Goal: Information Seeking & Learning: Learn about a topic

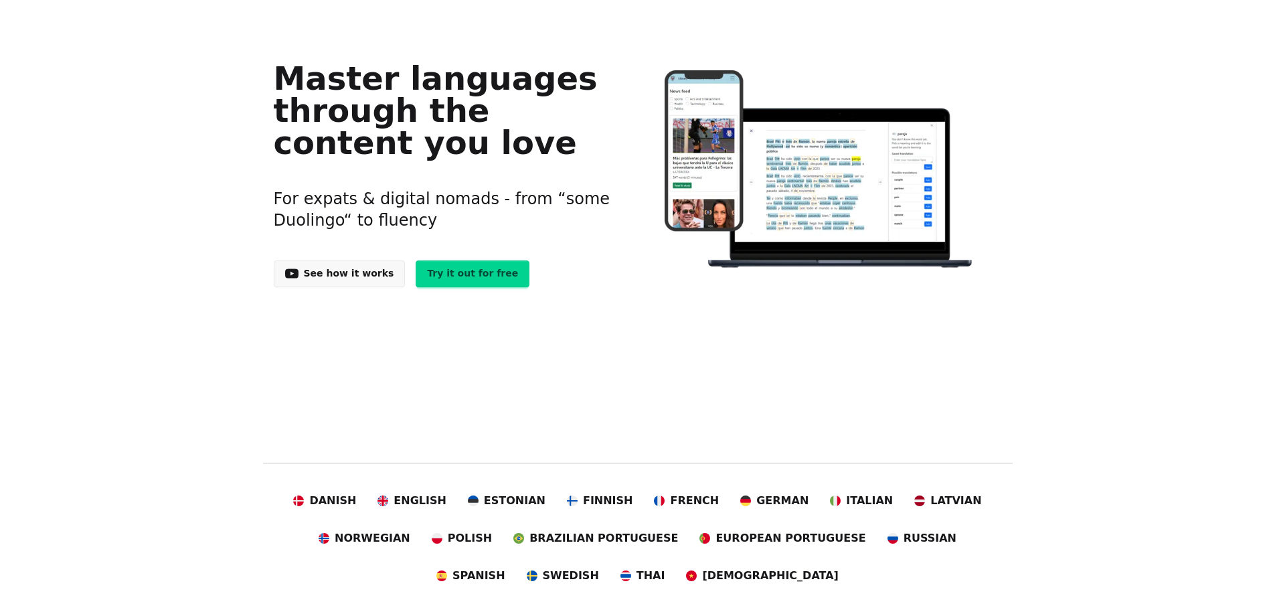
scroll to position [201, 0]
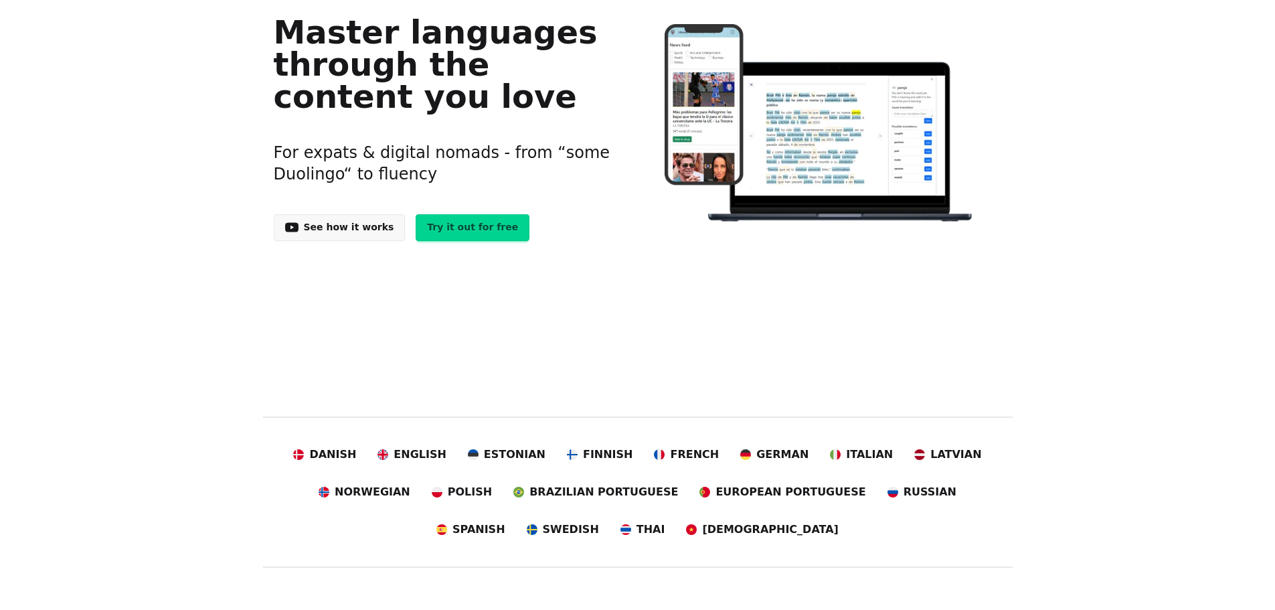
click at [333, 227] on link "See how it works" at bounding box center [340, 227] width 132 height 27
click at [441, 230] on link "Try it out for free" at bounding box center [473, 227] width 114 height 27
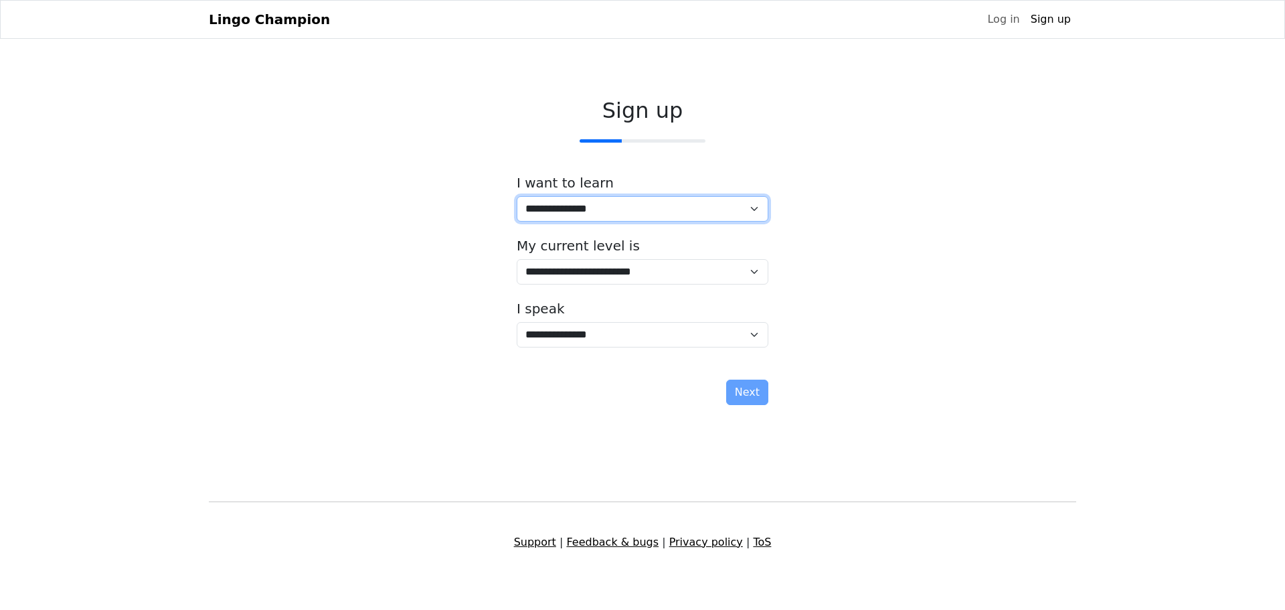
click at [752, 207] on select "**********" at bounding box center [643, 208] width 252 height 25
select select "**"
click at [517, 196] on select "**********" at bounding box center [643, 208] width 252 height 25
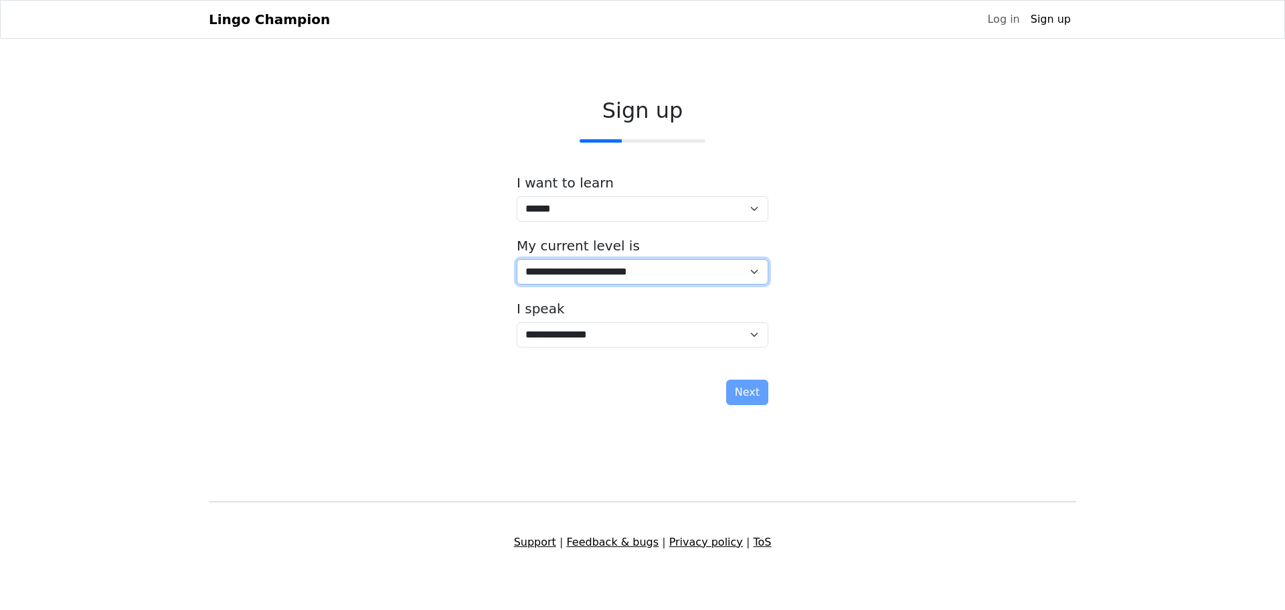
click at [751, 272] on select "**********" at bounding box center [643, 271] width 252 height 25
select select "*"
click at [517, 259] on select "**********" at bounding box center [643, 271] width 252 height 25
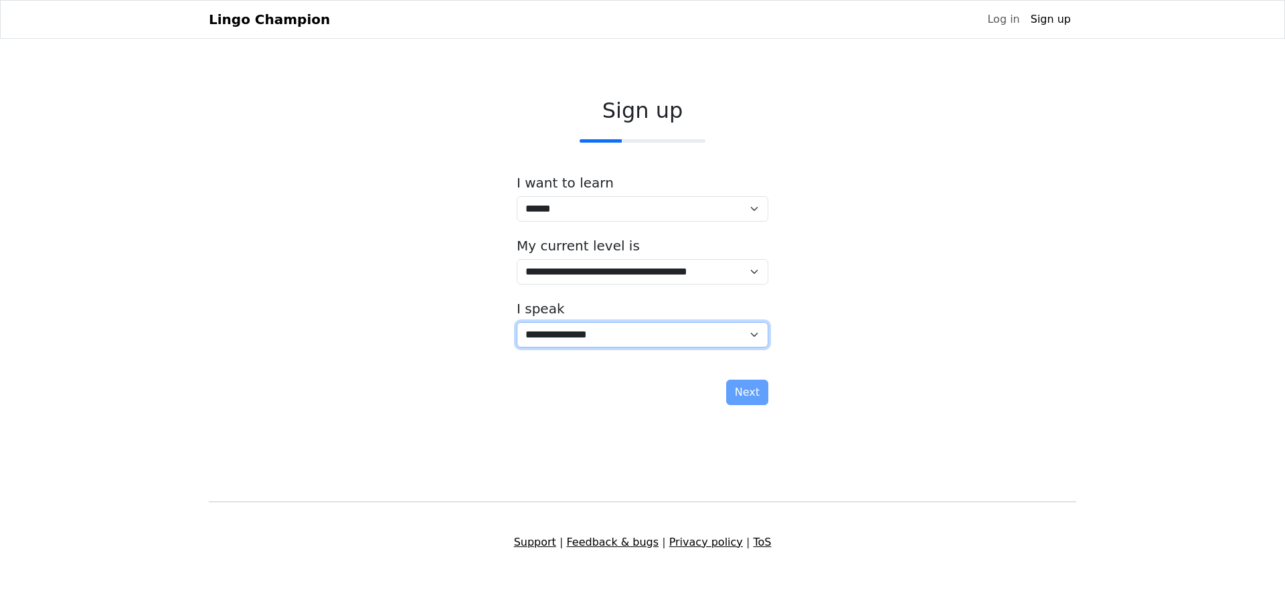
click at [752, 334] on select "**********" at bounding box center [643, 334] width 252 height 25
select select "**"
click at [517, 322] on select "**********" at bounding box center [643, 334] width 252 height 25
click at [744, 393] on button "Next" at bounding box center [747, 391] width 42 height 25
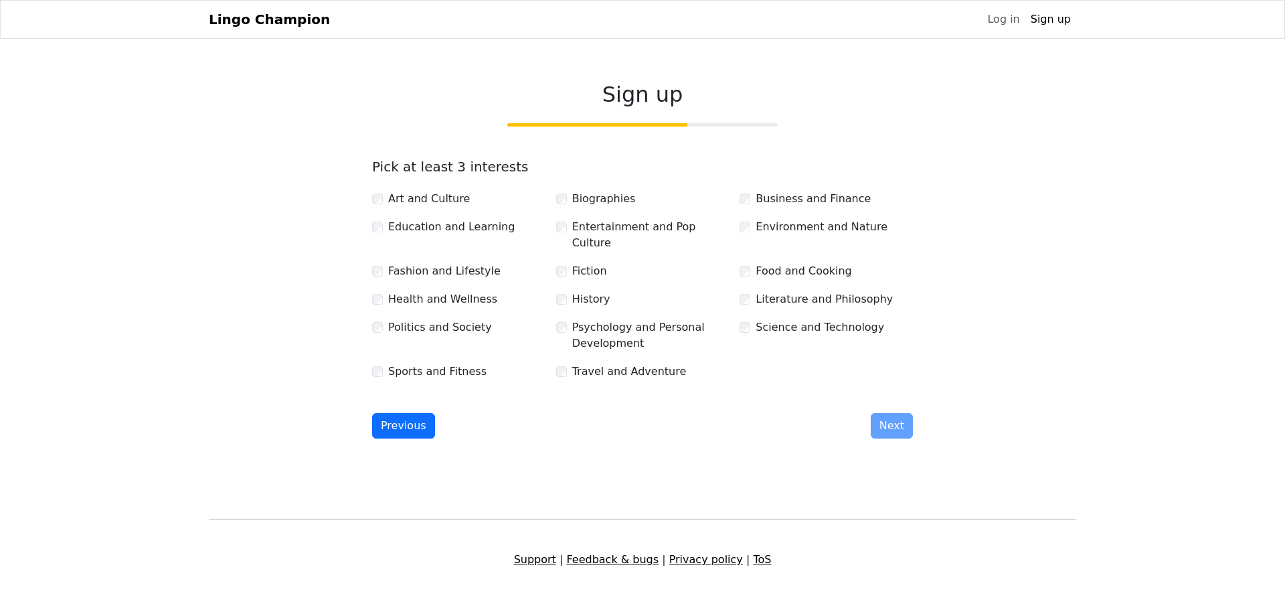
click at [445, 230] on label "Education and Learning" at bounding box center [451, 227] width 126 height 16
click at [788, 228] on label "Environment and Nature" at bounding box center [822, 227] width 132 height 16
click at [788, 263] on label "Food and Cooking" at bounding box center [804, 271] width 96 height 16
click at [613, 319] on label "Psychology and Personal Development" at bounding box center [650, 335] width 157 height 32
click at [618, 363] on label "Travel and Adventure" at bounding box center [629, 371] width 114 height 16
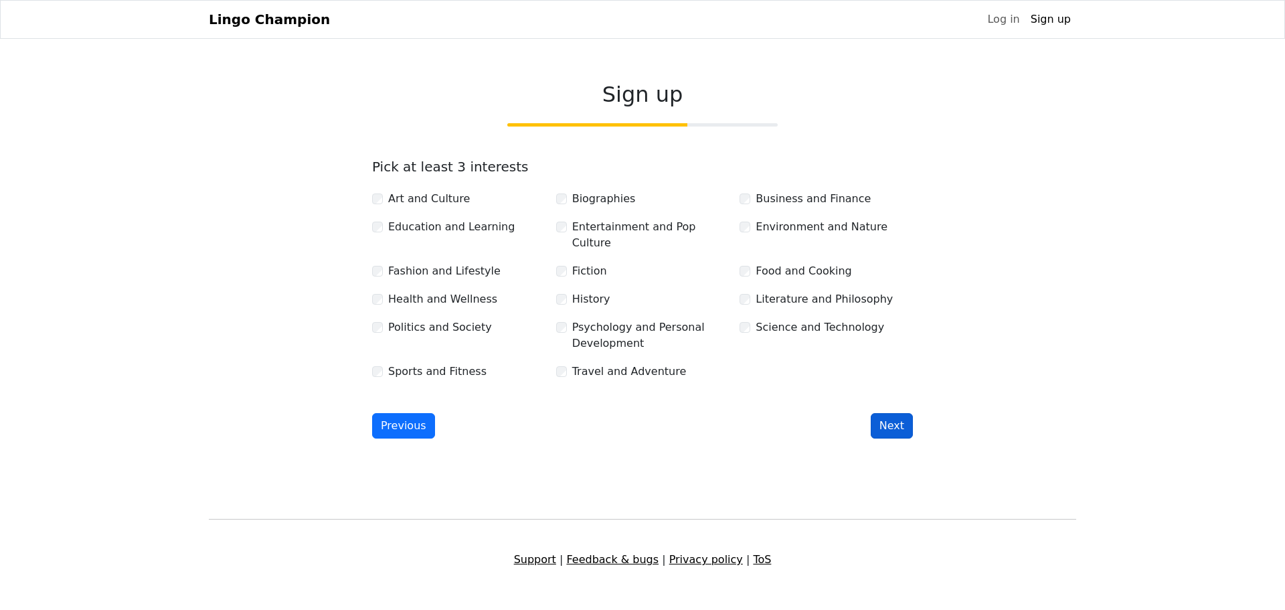
click at [896, 413] on button "Next" at bounding box center [892, 425] width 42 height 25
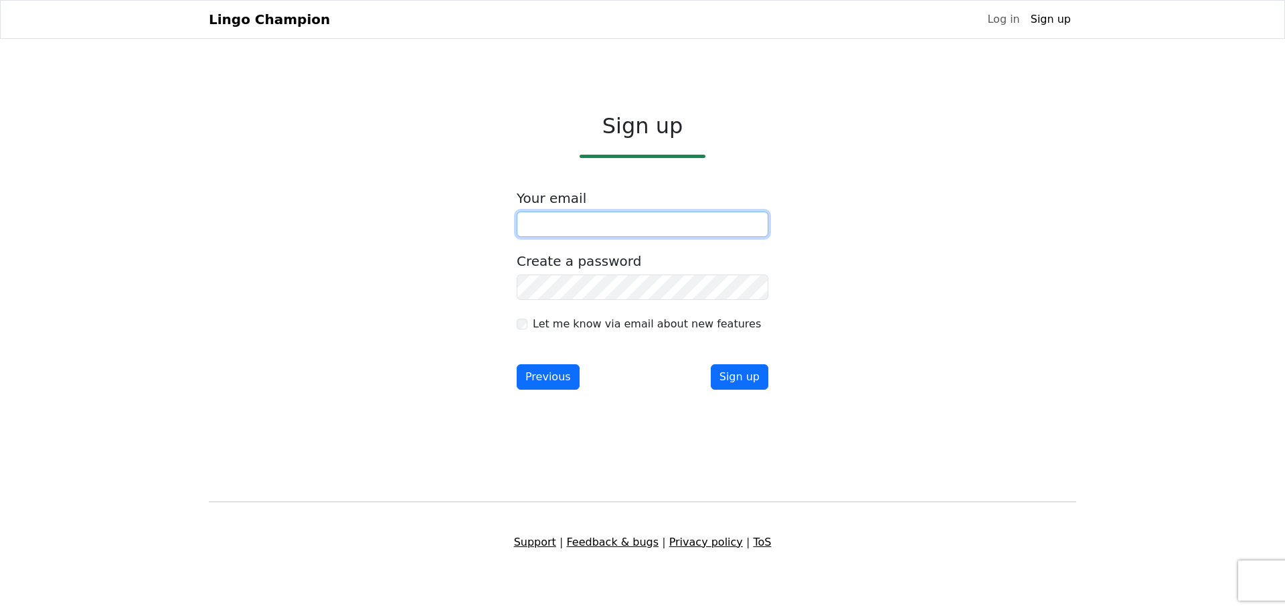
click at [549, 232] on input "email" at bounding box center [643, 223] width 252 height 25
type input "**********"
click at [735, 373] on button "Sign up" at bounding box center [740, 376] width 58 height 25
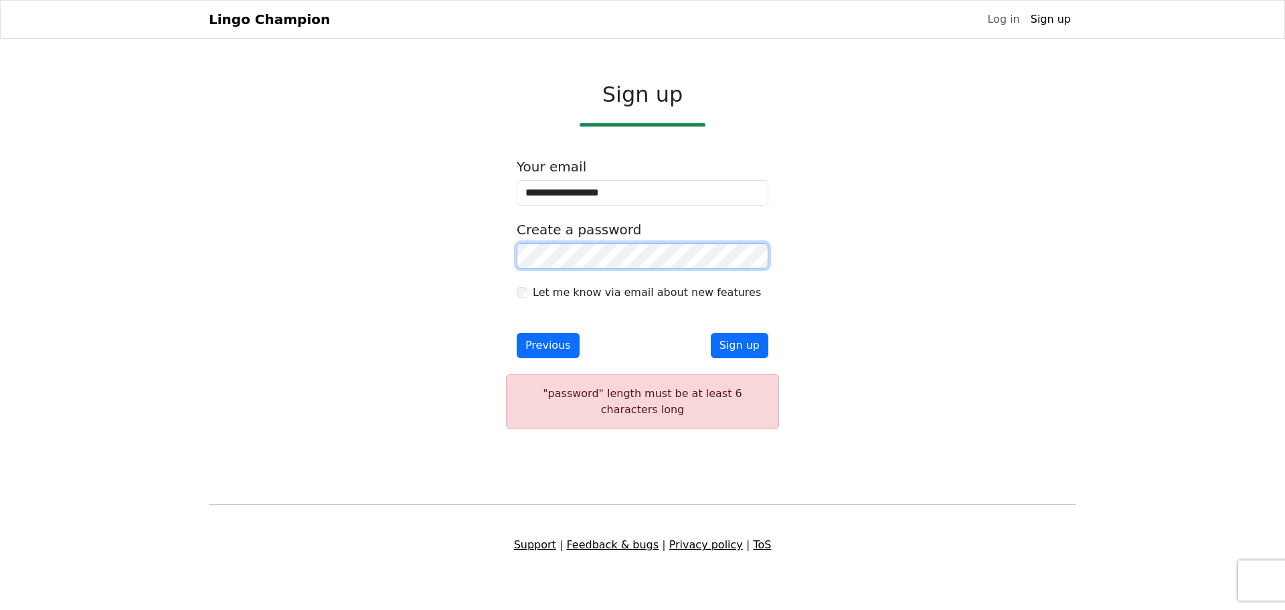
click at [467, 256] on div "**********" at bounding box center [642, 255] width 867 height 369
click at [737, 357] on button "Sign up" at bounding box center [740, 345] width 58 height 25
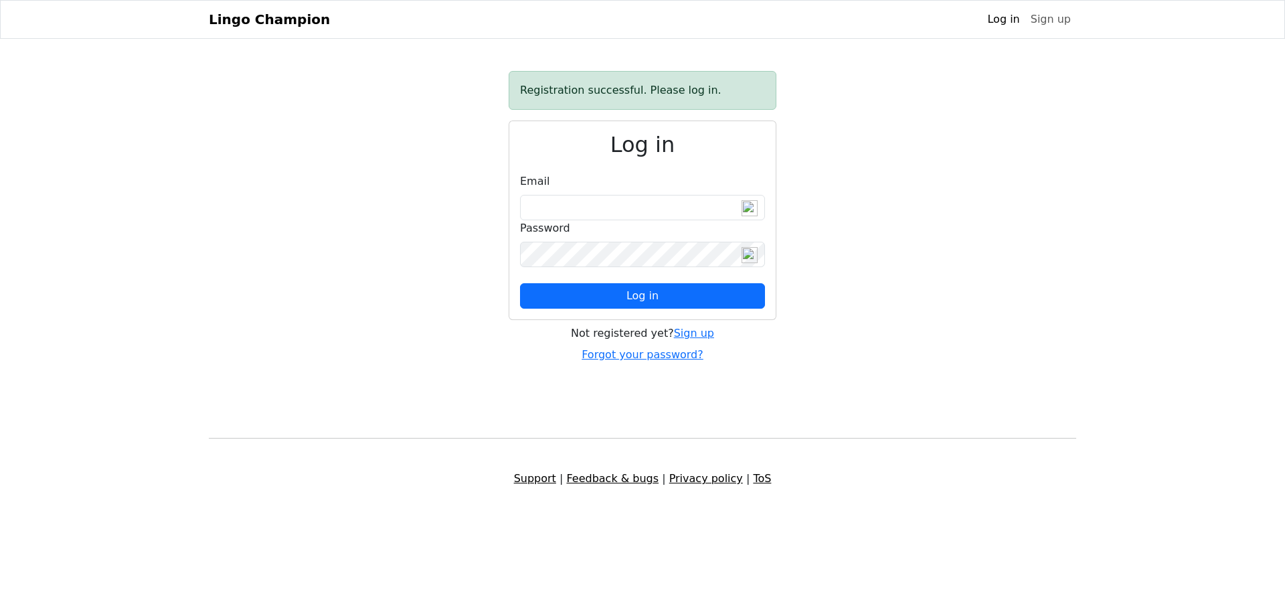
click at [549, 179] on div "Email" at bounding box center [642, 196] width 245 height 47
click at [538, 178] on label "Email" at bounding box center [534, 181] width 29 height 16
click at [535, 181] on label "Email" at bounding box center [534, 181] width 29 height 16
click at [545, 203] on input "email" at bounding box center [642, 207] width 245 height 25
type input "**********"
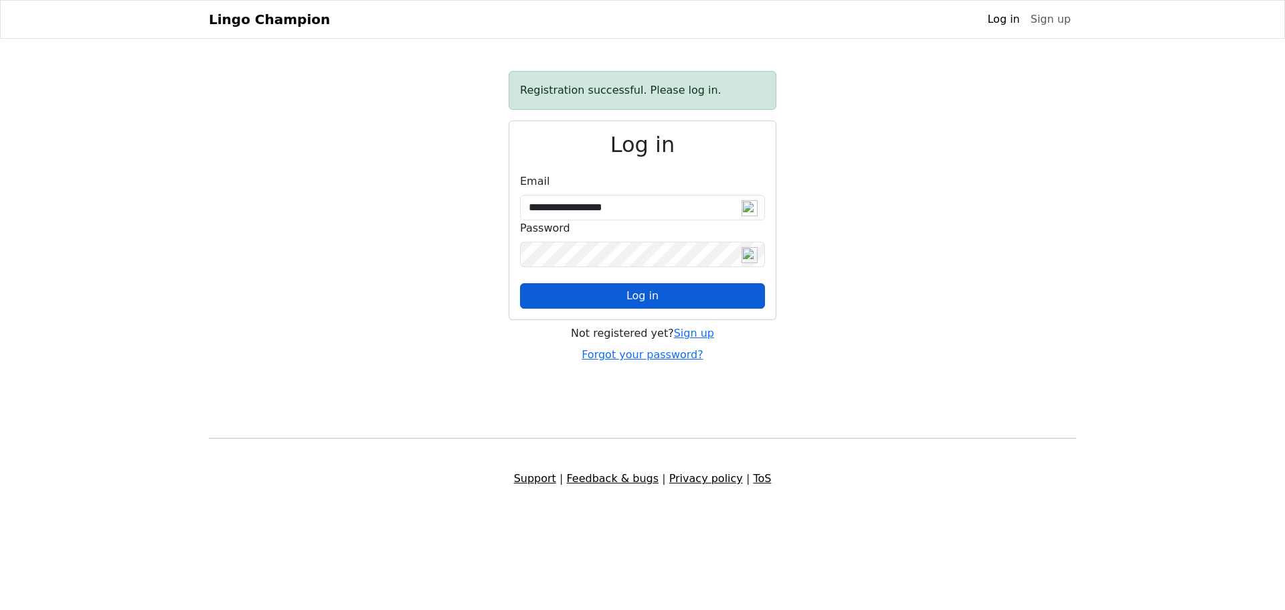
click at [652, 299] on span "Log in" at bounding box center [642, 295] width 32 height 13
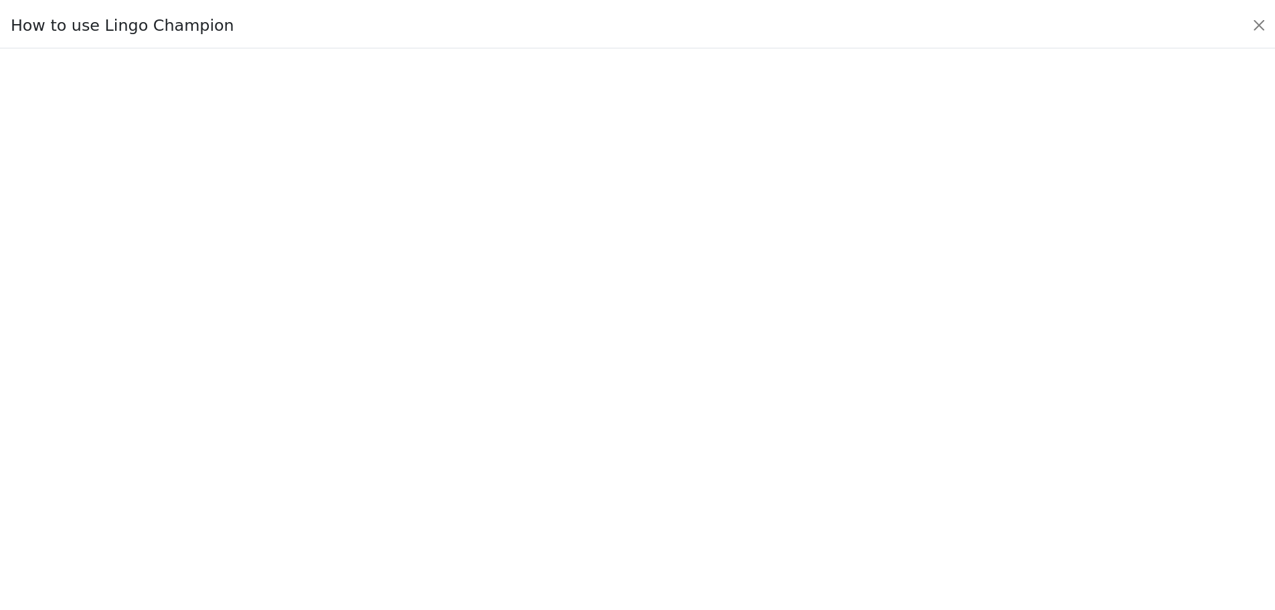
scroll to position [163, 0]
click at [1264, 16] on button "Close" at bounding box center [1268, 22] width 21 height 21
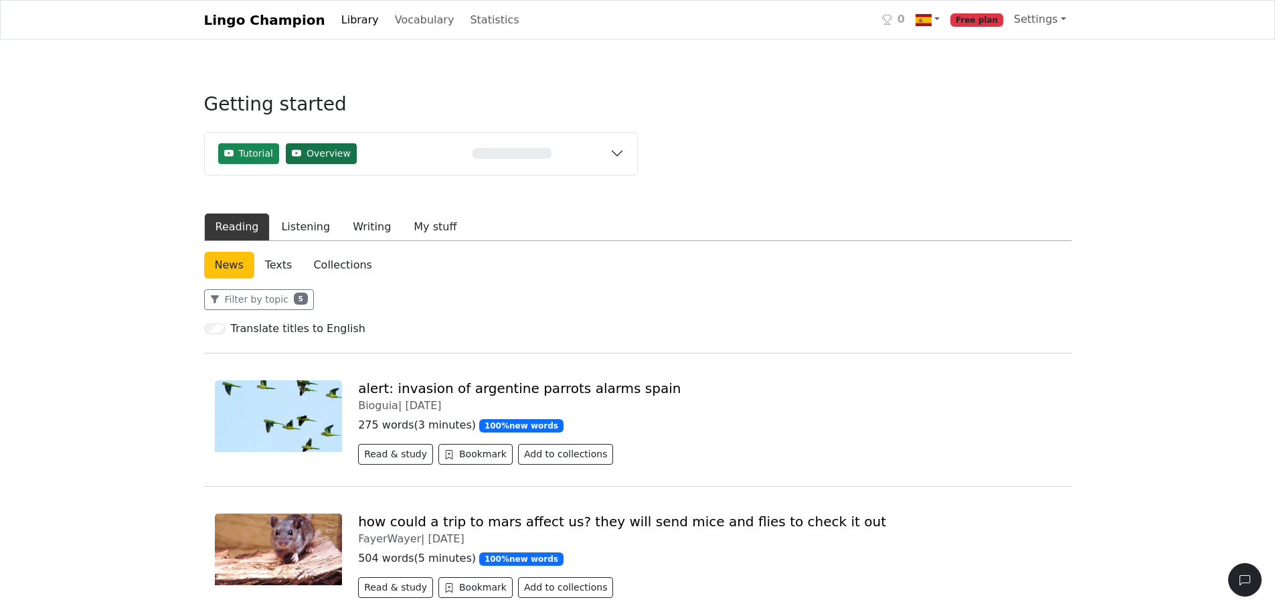
click at [323, 151] on span "Overview" at bounding box center [328, 154] width 44 height 14
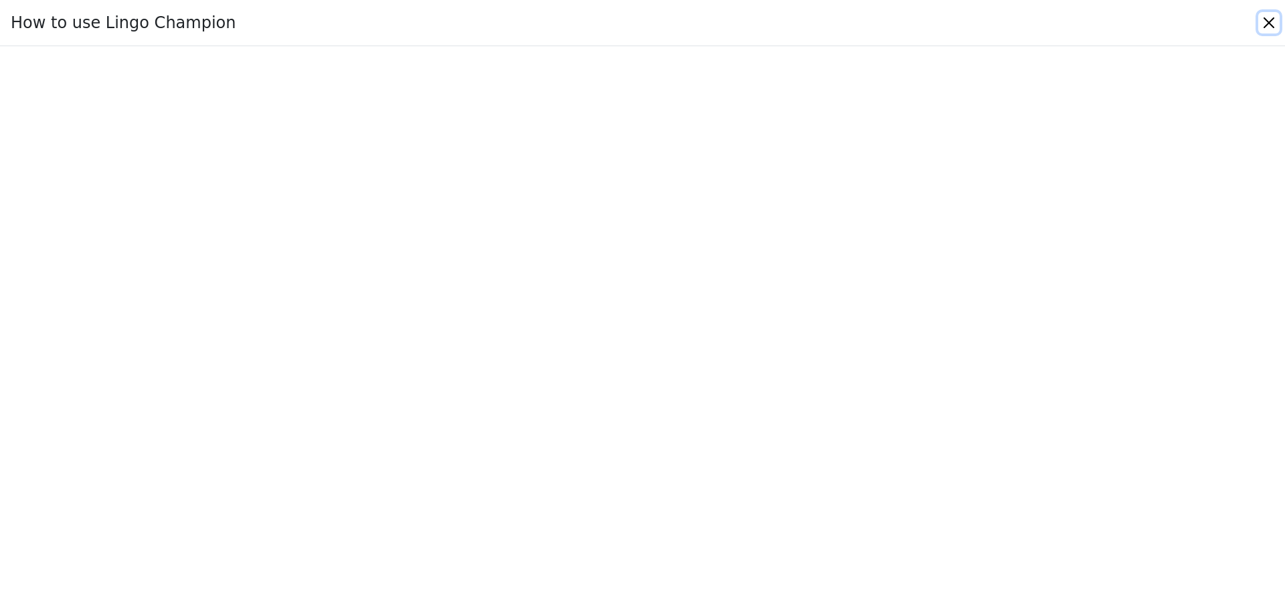
click at [1268, 25] on button "Close" at bounding box center [1268, 22] width 21 height 21
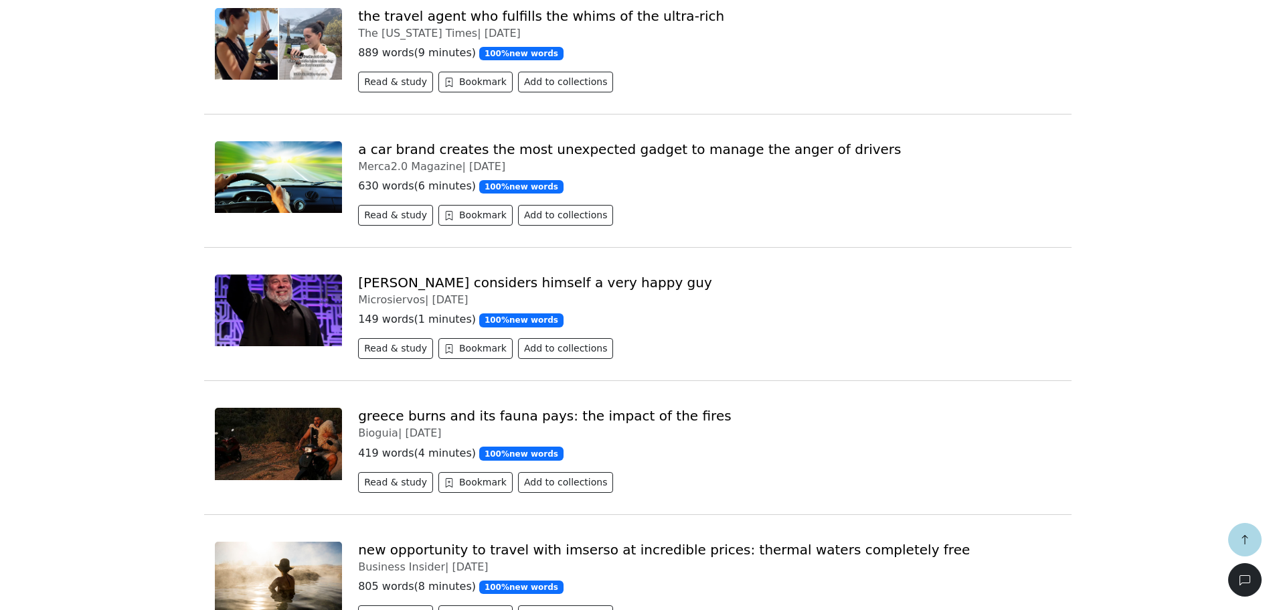
scroll to position [2141, 0]
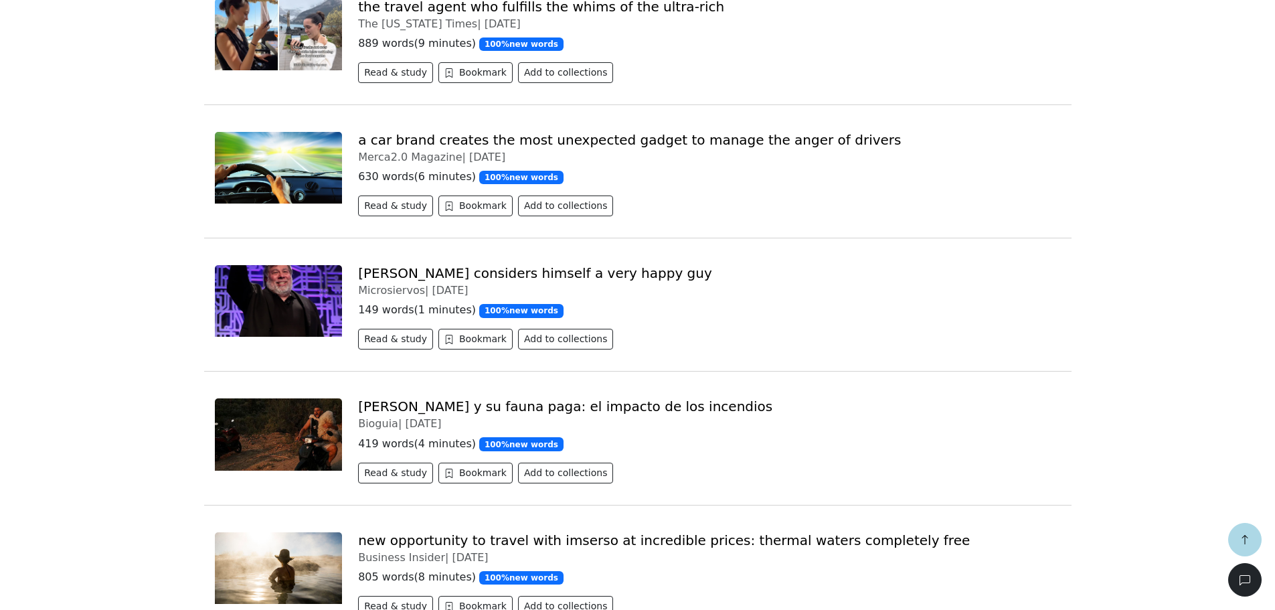
click at [496, 398] on link "Grecia arde y su fauna paga: el impacto de los incendios" at bounding box center [565, 406] width 414 height 16
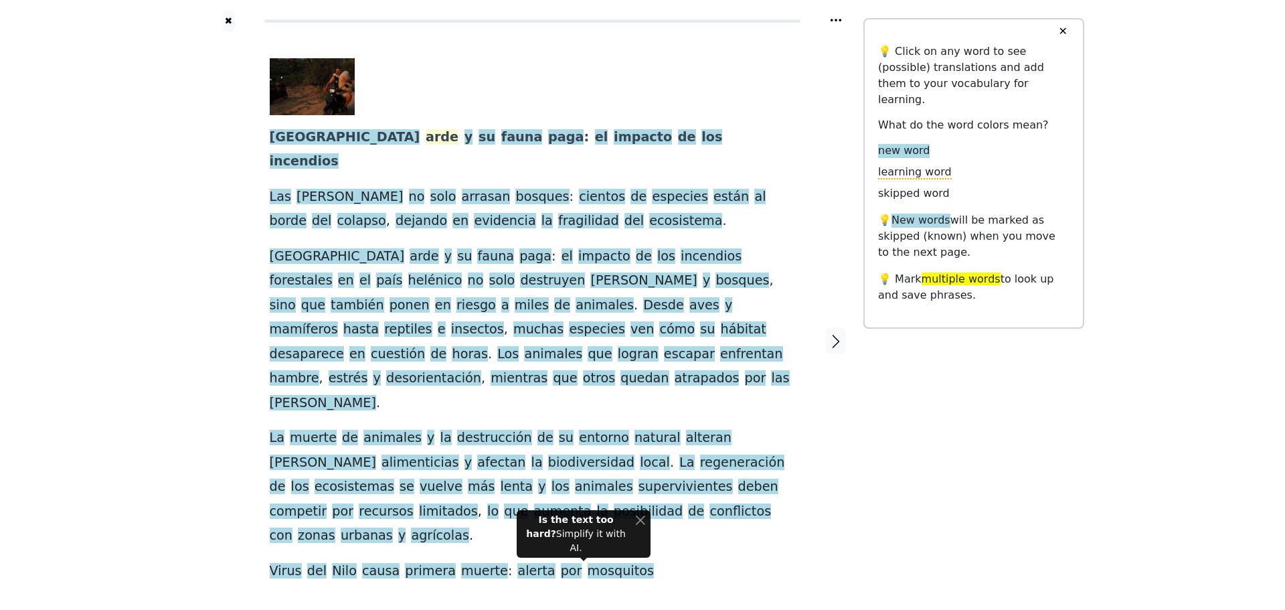
click at [426, 143] on span "arde" at bounding box center [442, 137] width 33 height 17
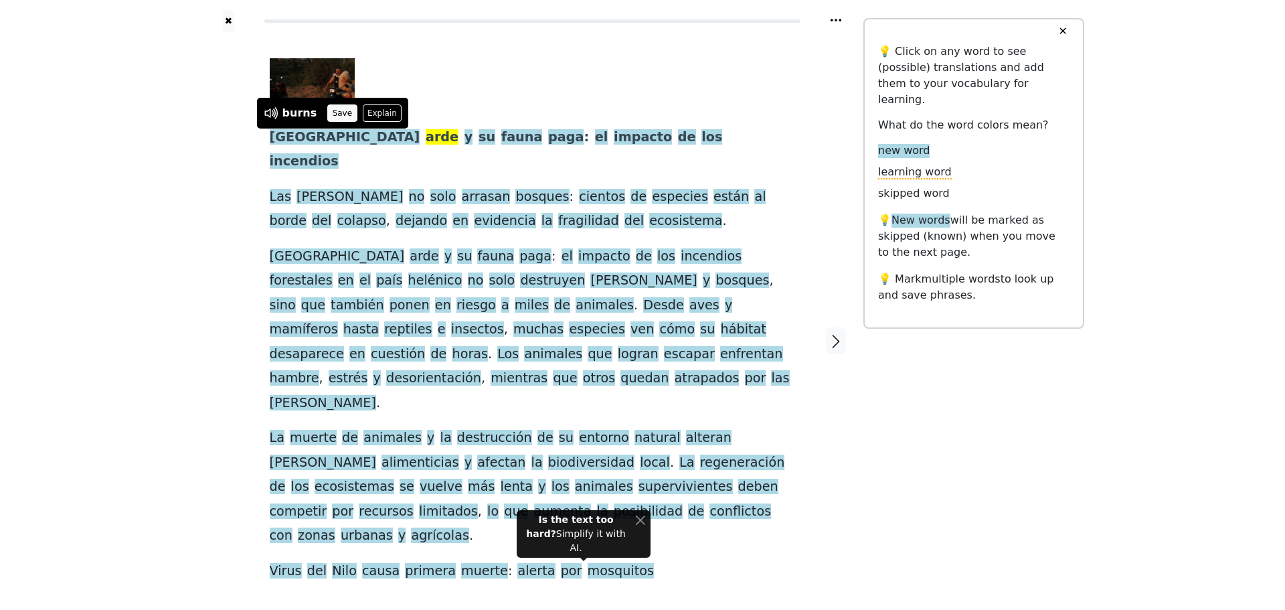
click at [333, 114] on button "Save" at bounding box center [341, 112] width 29 height 17
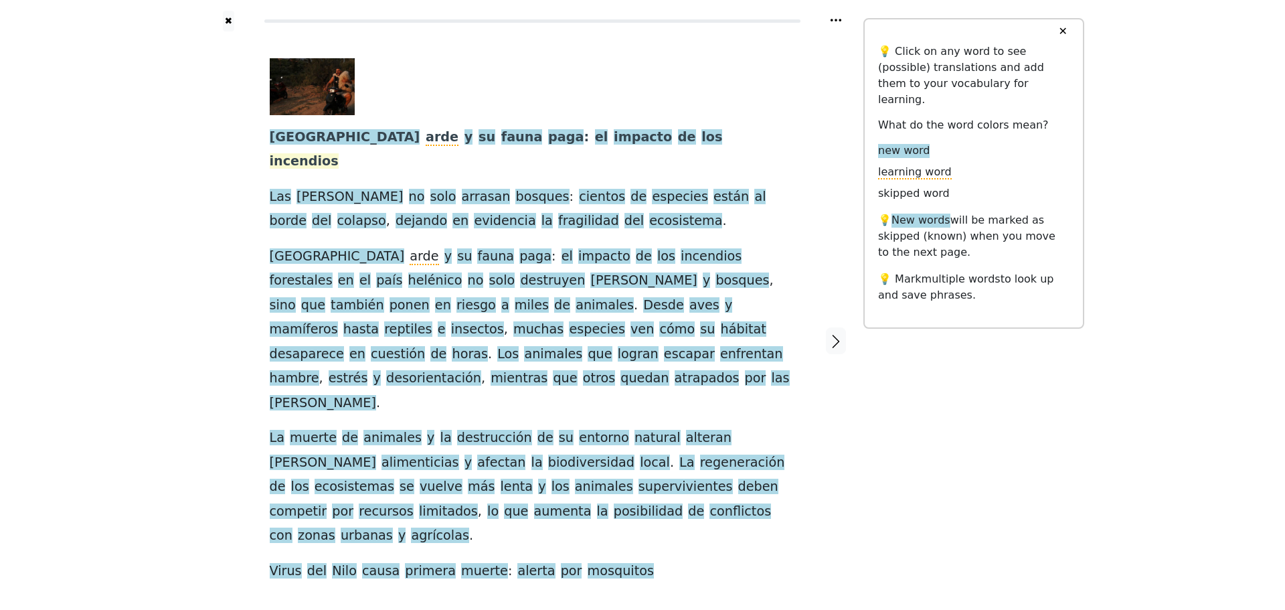
click at [339, 153] on span "incendios" at bounding box center [304, 161] width 69 height 17
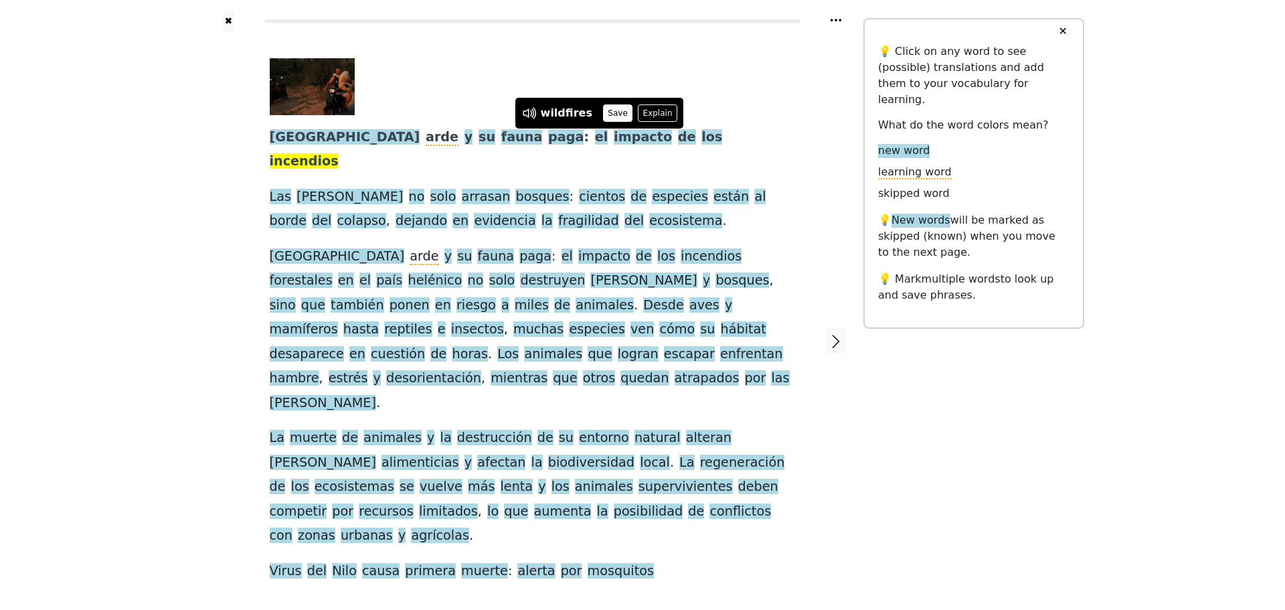
click at [605, 116] on button "Save" at bounding box center [617, 112] width 29 height 17
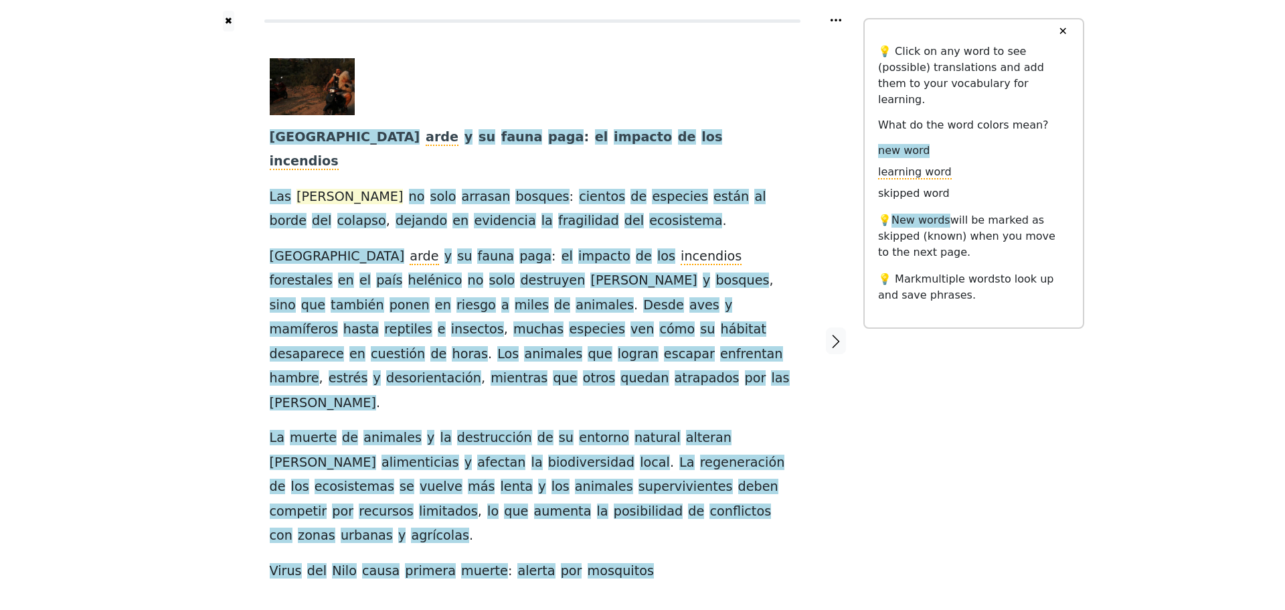
click at [309, 189] on span "llamas" at bounding box center [349, 197] width 106 height 17
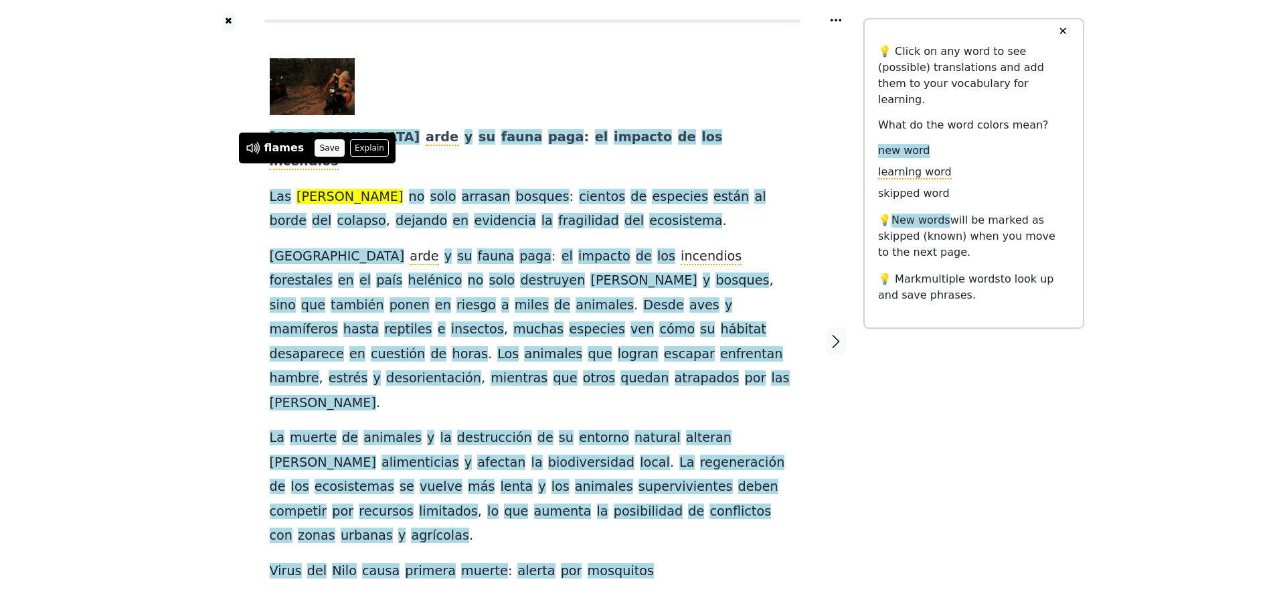
click at [319, 150] on button "Save" at bounding box center [329, 147] width 29 height 17
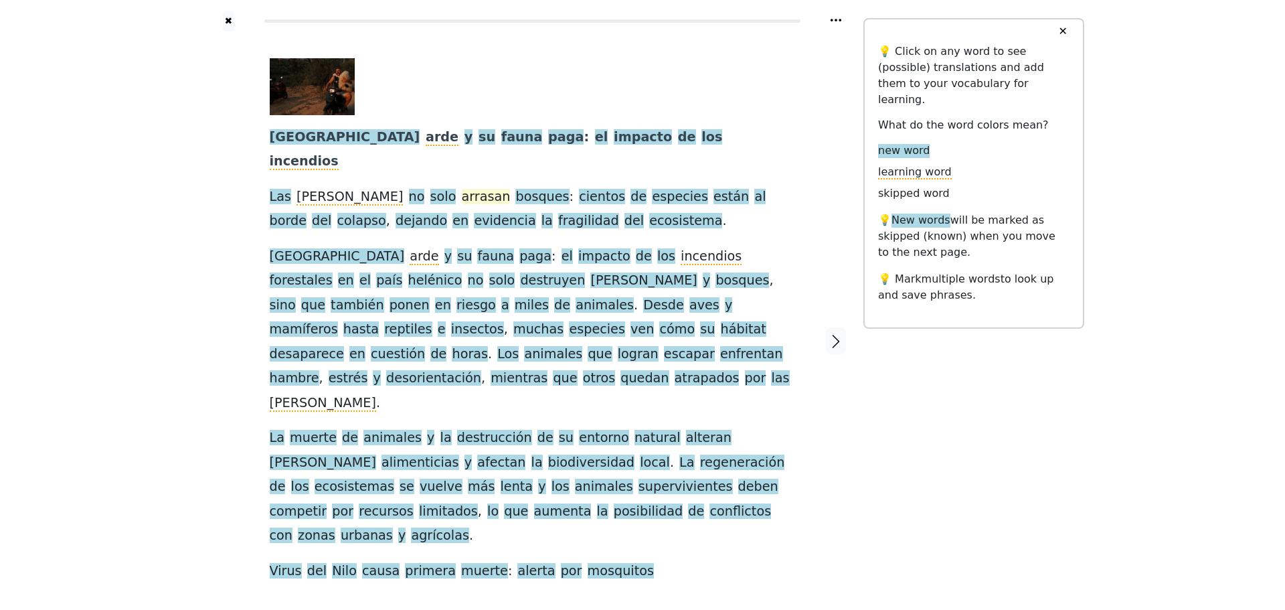
click at [462, 189] on span "arrasan" at bounding box center [486, 197] width 49 height 17
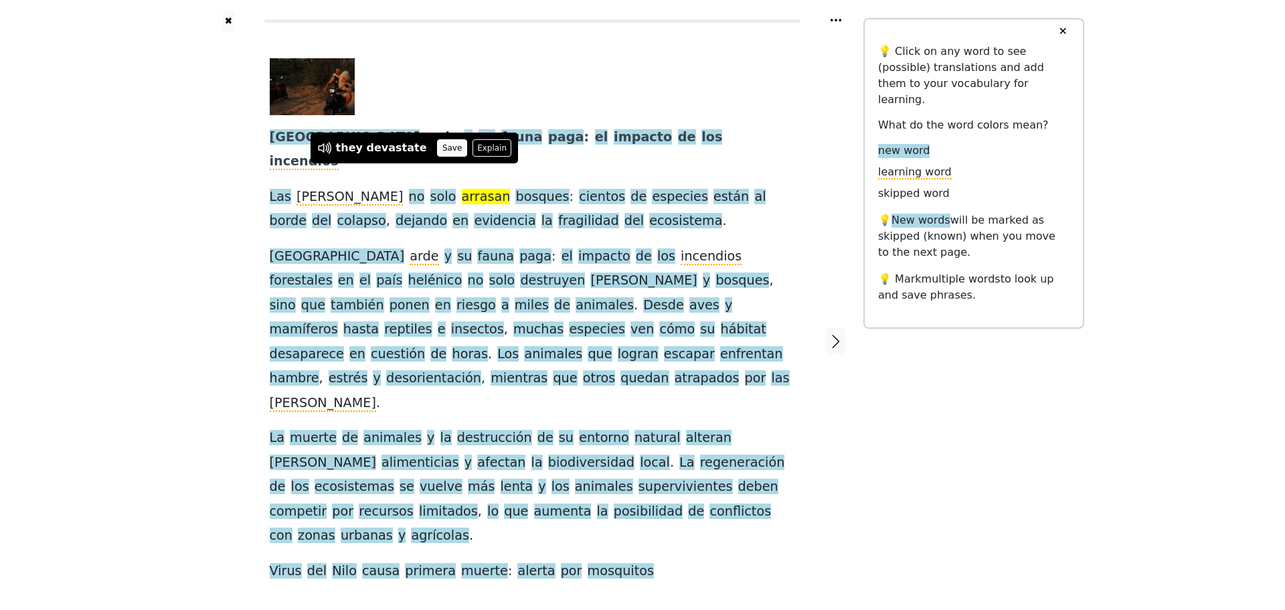
click at [437, 151] on button "Save" at bounding box center [451, 147] width 29 height 17
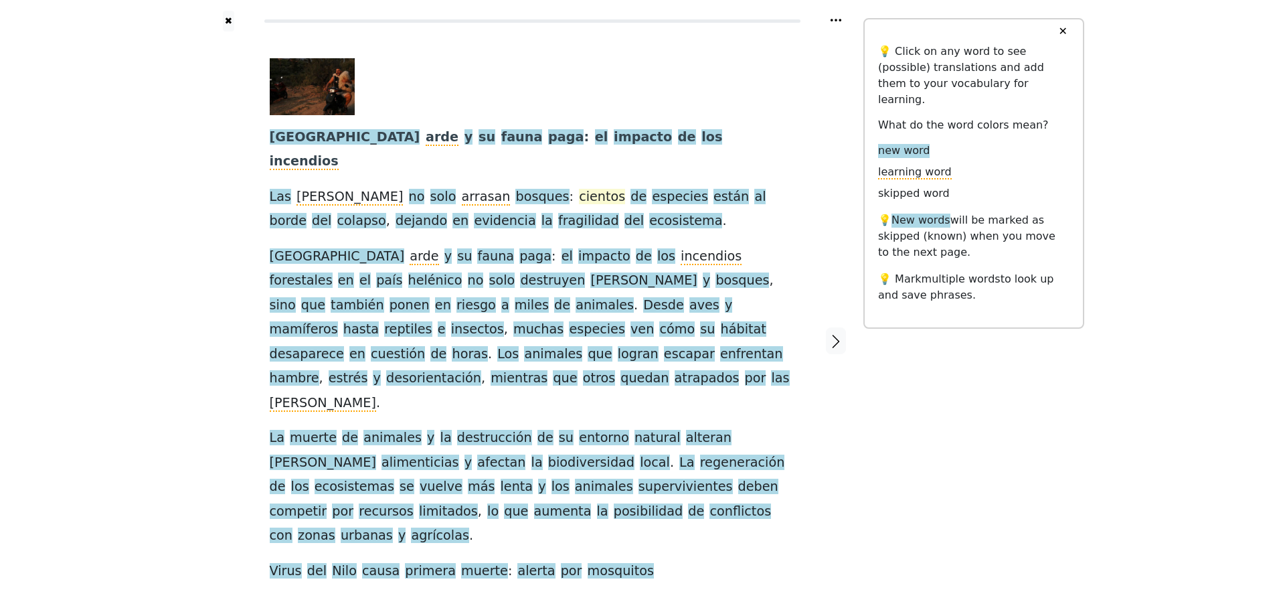
click at [579, 189] on span "cientos" at bounding box center [602, 197] width 46 height 17
click at [518, 150] on button "Save" at bounding box center [531, 147] width 29 height 17
click at [395, 213] on span "dejando" at bounding box center [421, 221] width 52 height 17
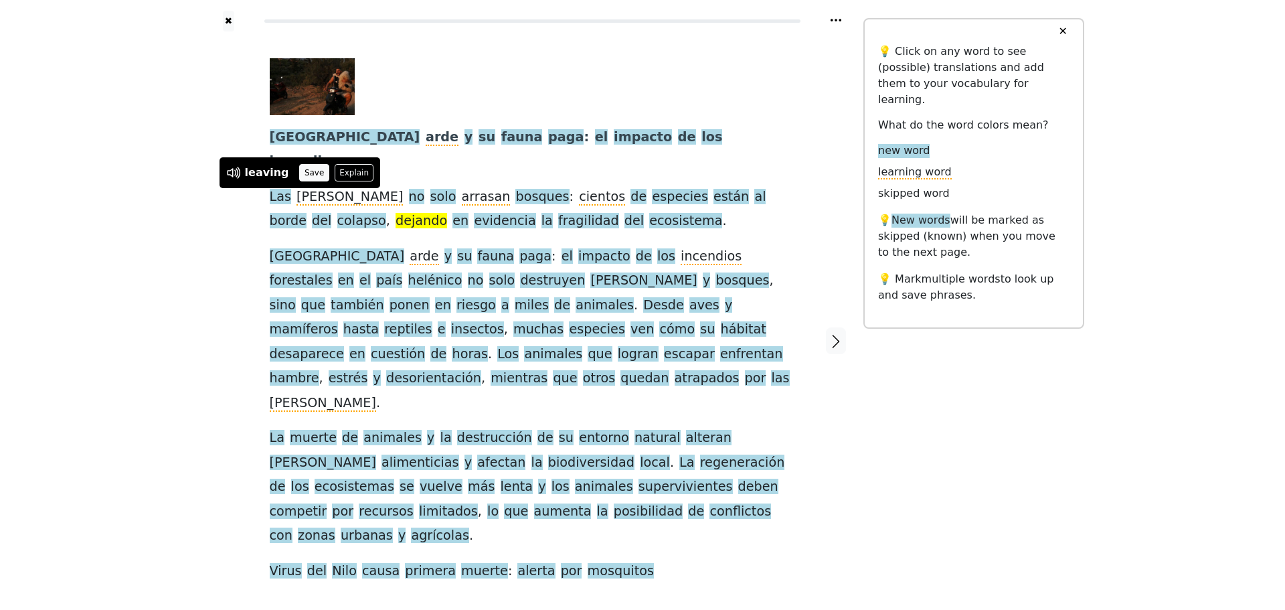
click at [300, 175] on button "Save" at bounding box center [313, 172] width 29 height 17
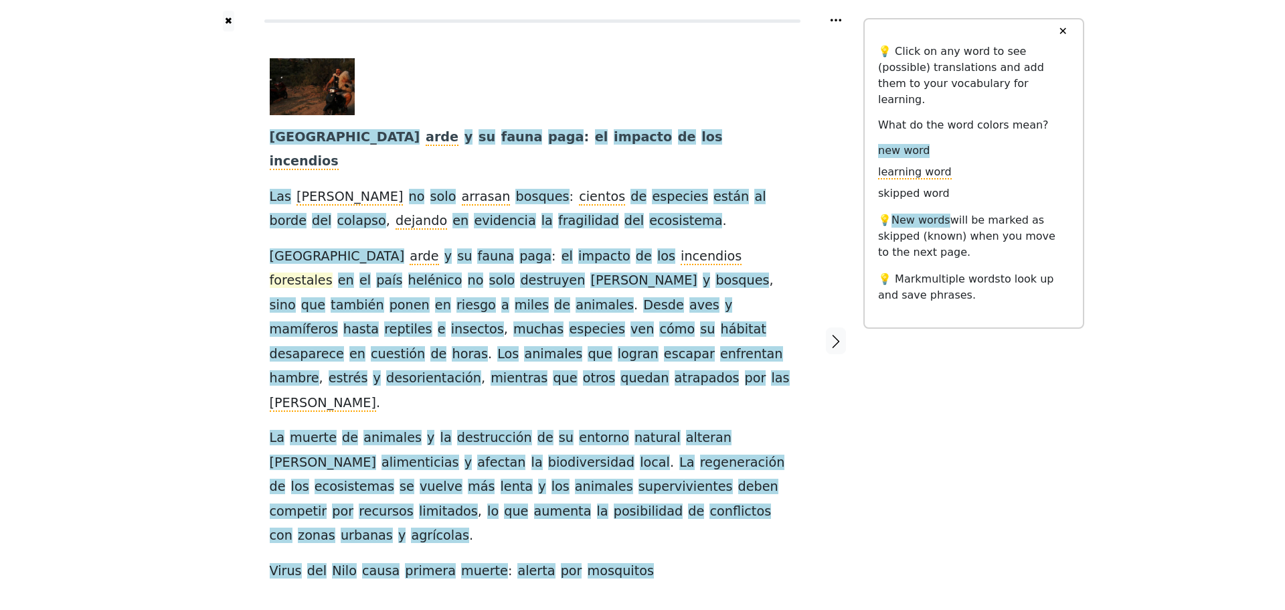
click at [333, 272] on span "forestales" at bounding box center [301, 280] width 63 height 17
click at [681, 248] on span "incendios" at bounding box center [711, 256] width 61 height 17
click at [333, 272] on span "forestales" at bounding box center [301, 280] width 63 height 17
click at [652, 207] on button "Save" at bounding box center [658, 207] width 29 height 17
click at [462, 272] on span "helénico" at bounding box center [435, 280] width 54 height 17
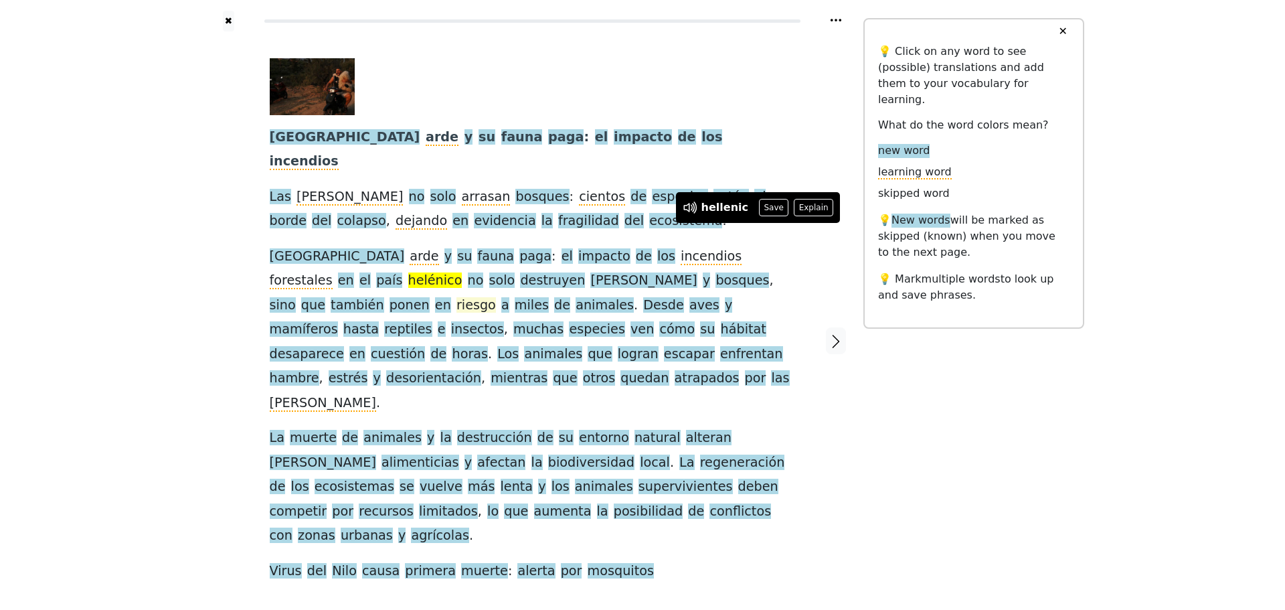
click at [496, 297] on span "riesgo" at bounding box center [475, 305] width 39 height 17
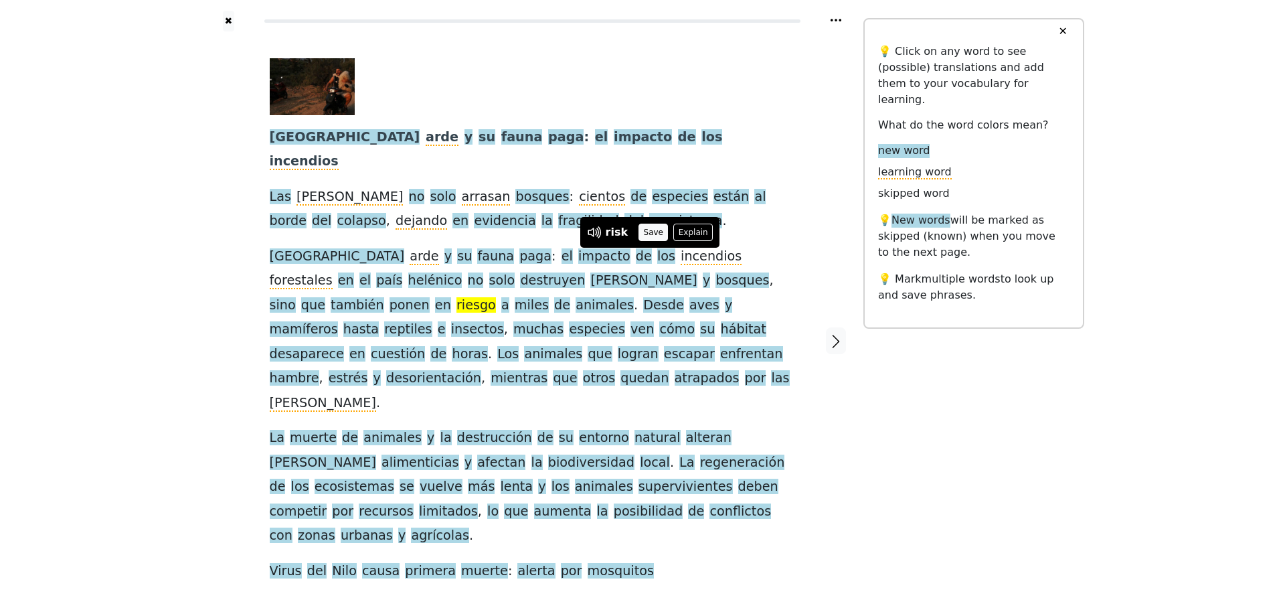
click at [645, 230] on button "Save" at bounding box center [652, 232] width 29 height 17
click at [643, 297] on span "Desde" at bounding box center [663, 305] width 41 height 17
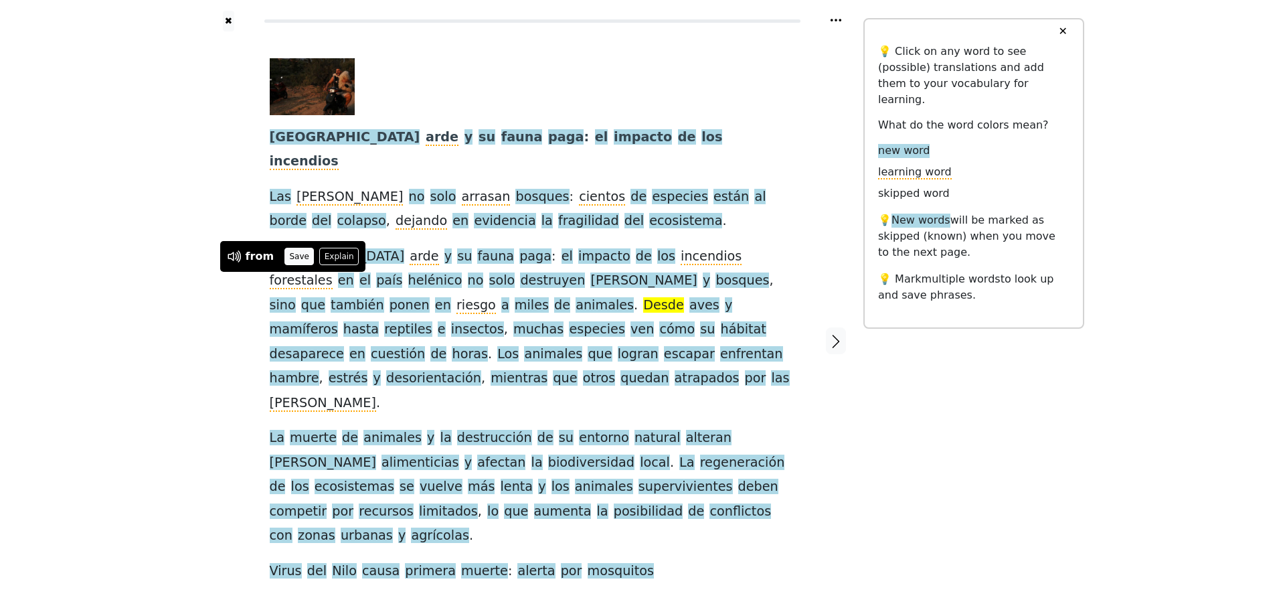
click at [300, 256] on button "Save" at bounding box center [298, 256] width 29 height 17
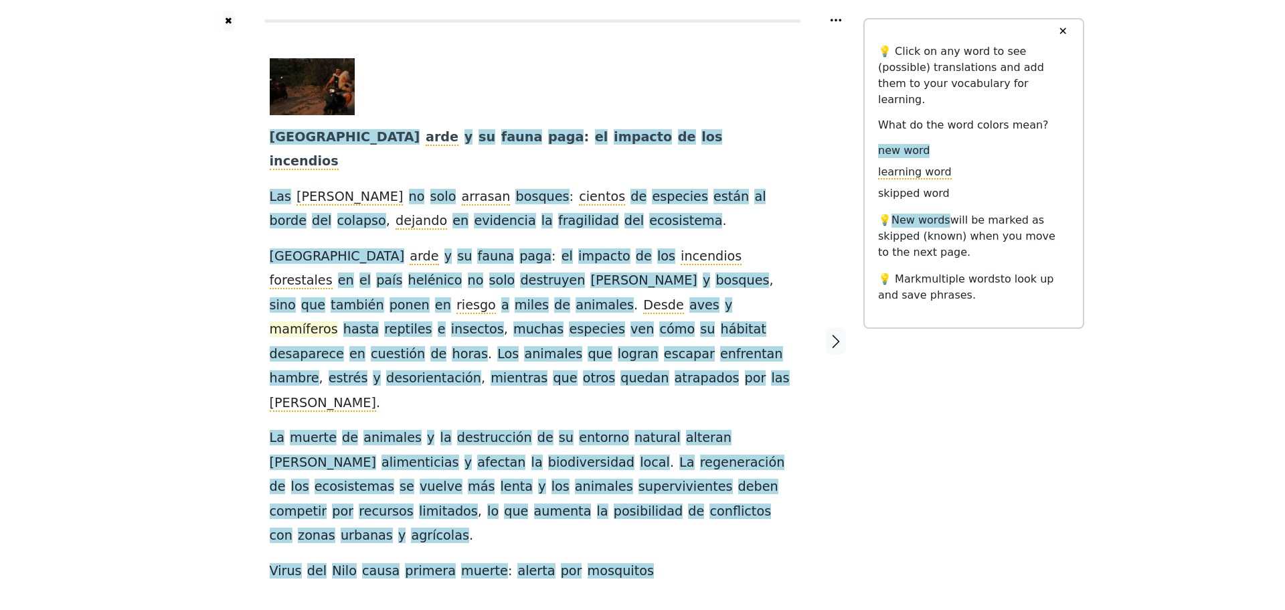
click at [338, 321] on span "mamíferos" at bounding box center [304, 329] width 68 height 17
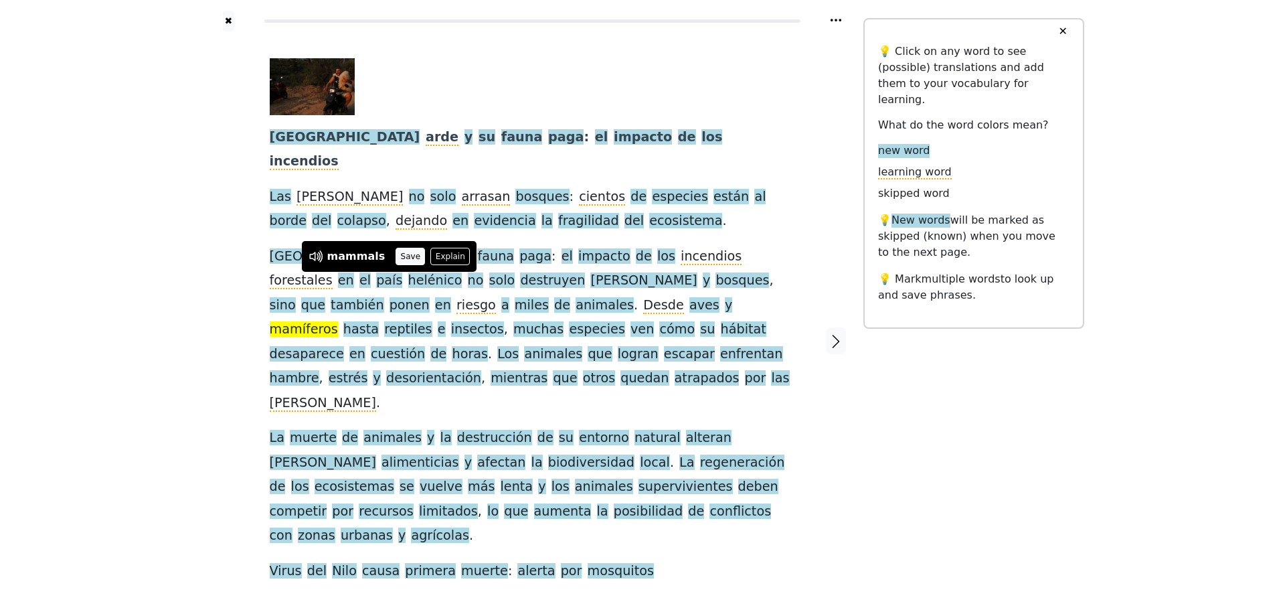
click at [397, 258] on button "Save" at bounding box center [409, 256] width 29 height 17
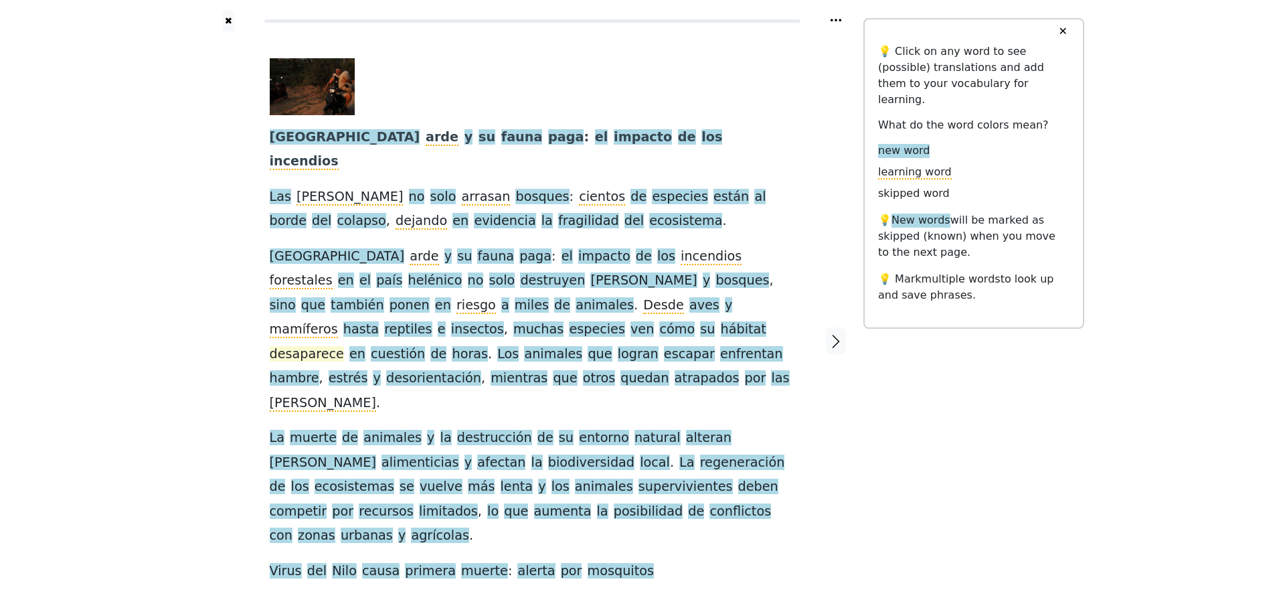
click at [302, 346] on span "desaparece" at bounding box center [307, 354] width 74 height 17
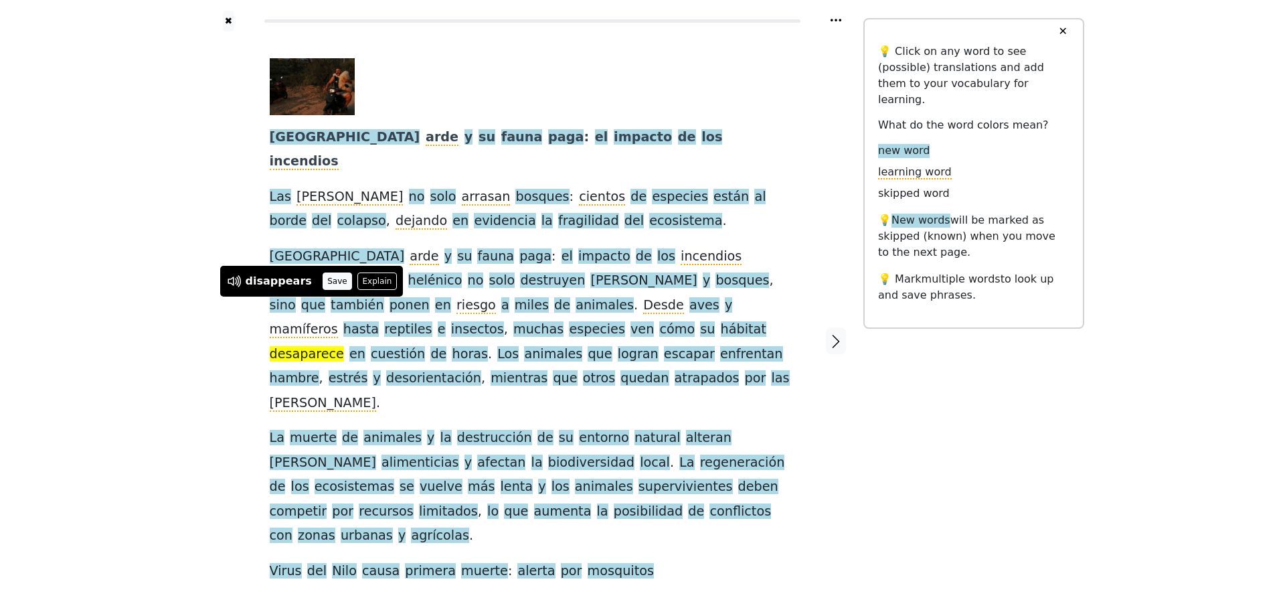
click at [326, 279] on button "Save" at bounding box center [337, 280] width 29 height 17
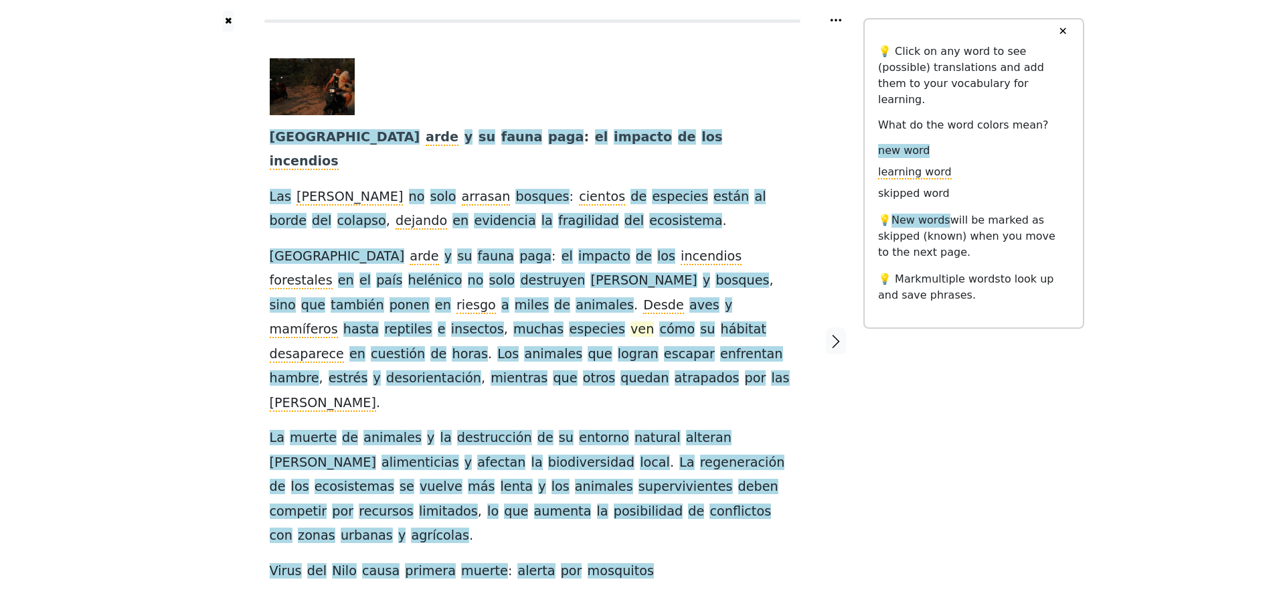
click at [654, 321] on span "ven" at bounding box center [641, 329] width 23 height 17
click at [695, 321] on span "cómo" at bounding box center [676, 329] width 35 height 17
click at [715, 321] on span "su" at bounding box center [707, 329] width 15 height 17
click at [758, 321] on span "hábitat" at bounding box center [744, 329] width 46 height 17
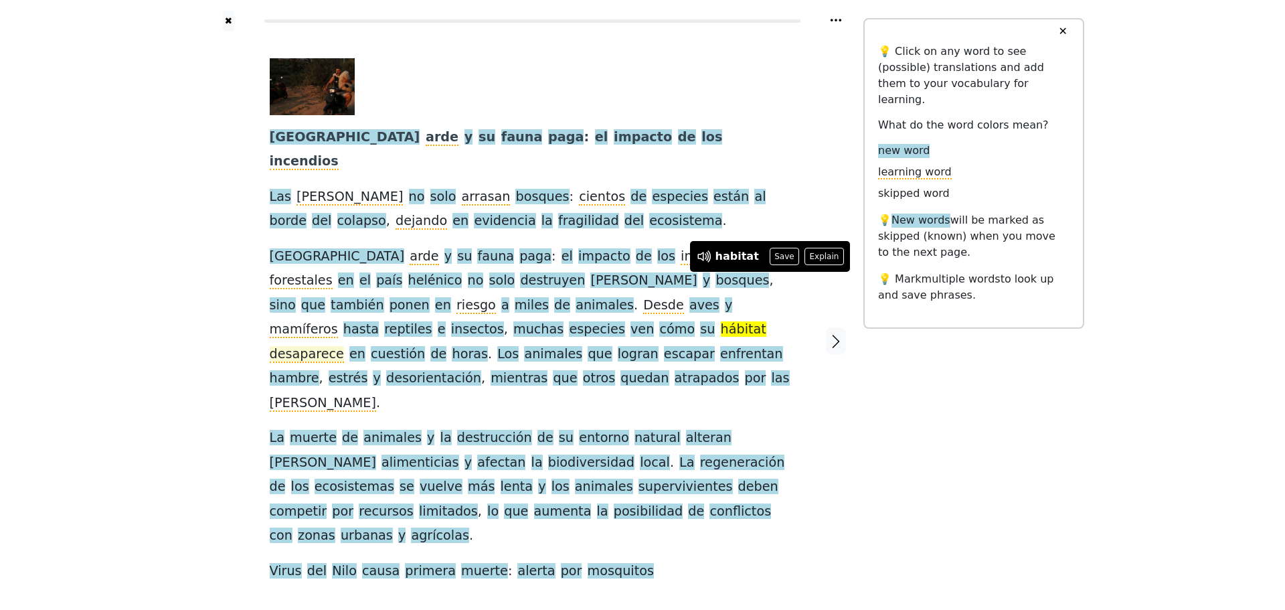
click at [317, 346] on span "desaparece" at bounding box center [307, 354] width 74 height 17
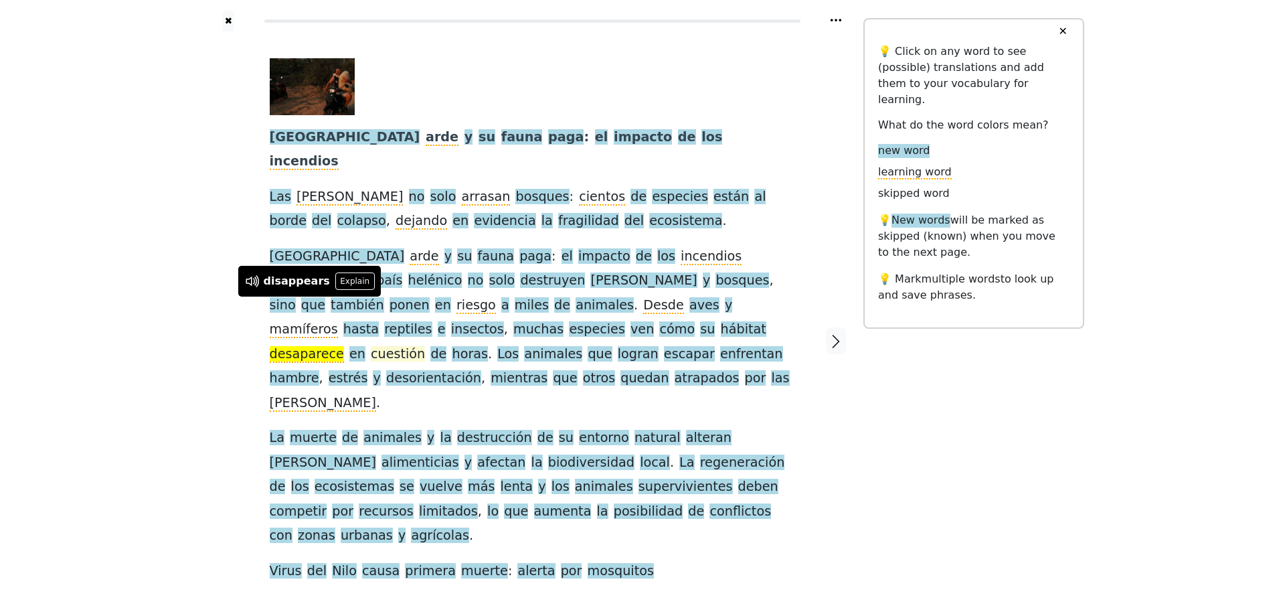
click at [374, 346] on span "cuestión" at bounding box center [398, 354] width 54 height 17
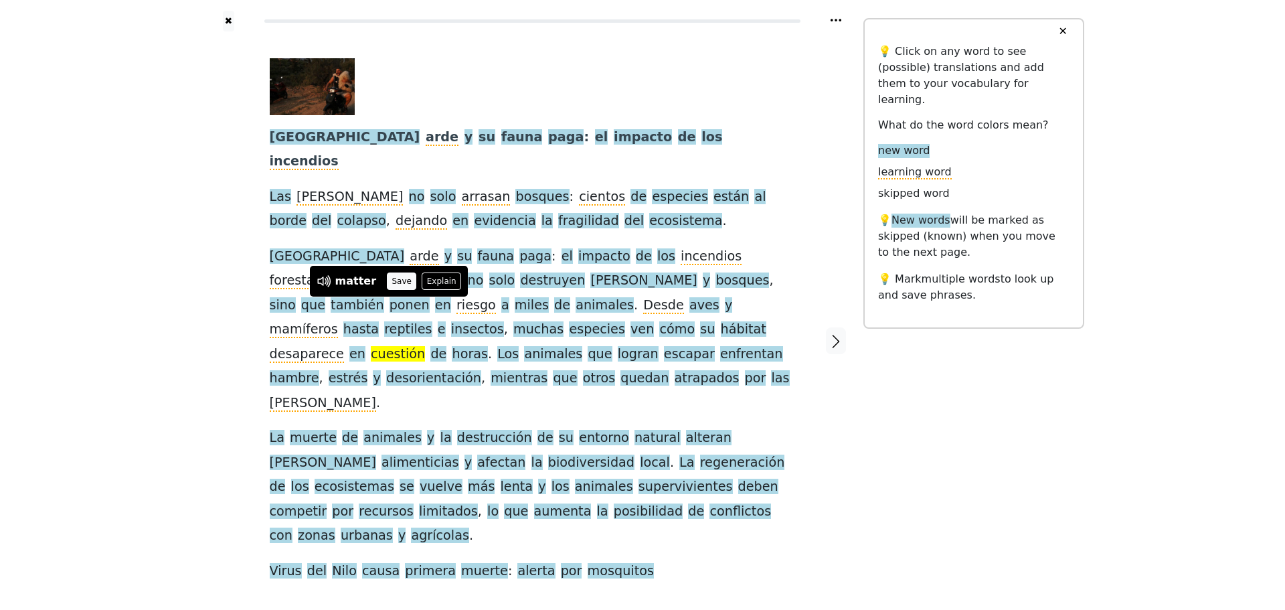
click at [389, 285] on button "Save" at bounding box center [401, 280] width 29 height 17
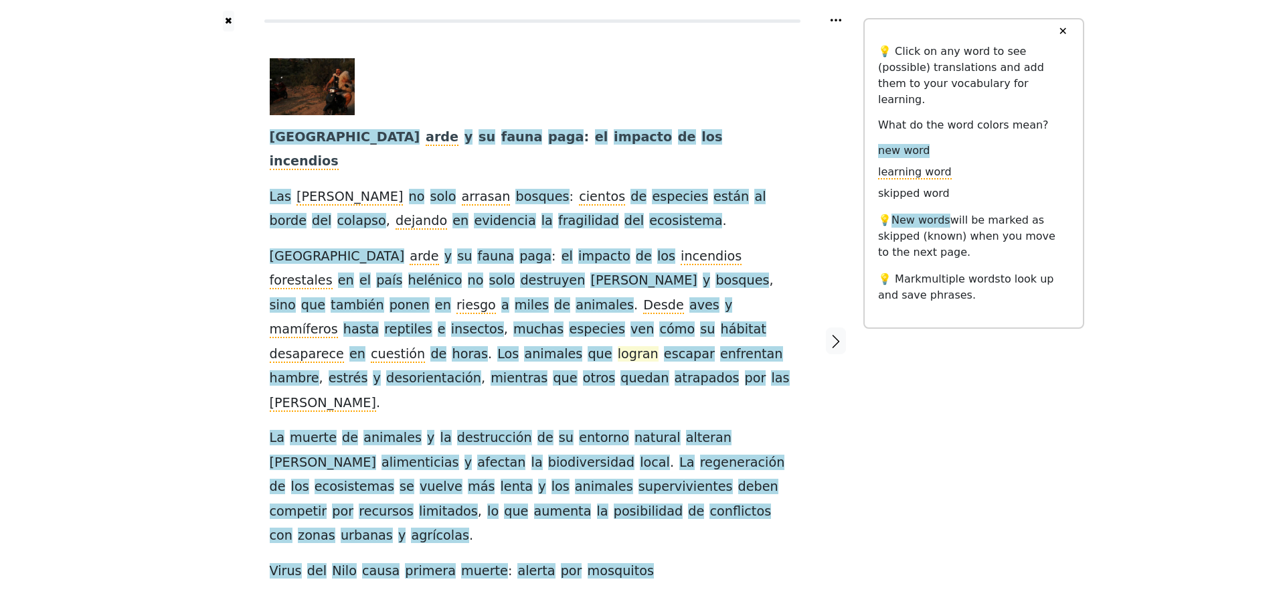
click at [618, 346] on span "logran" at bounding box center [638, 354] width 41 height 17
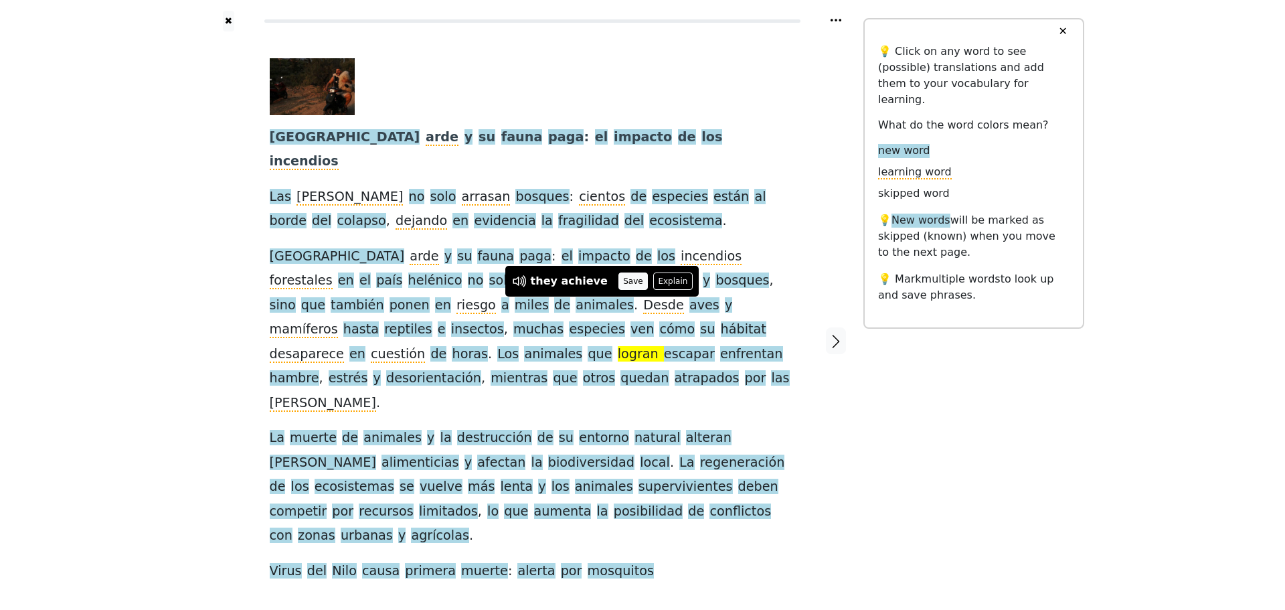
click at [618, 283] on button "Save" at bounding box center [632, 280] width 29 height 17
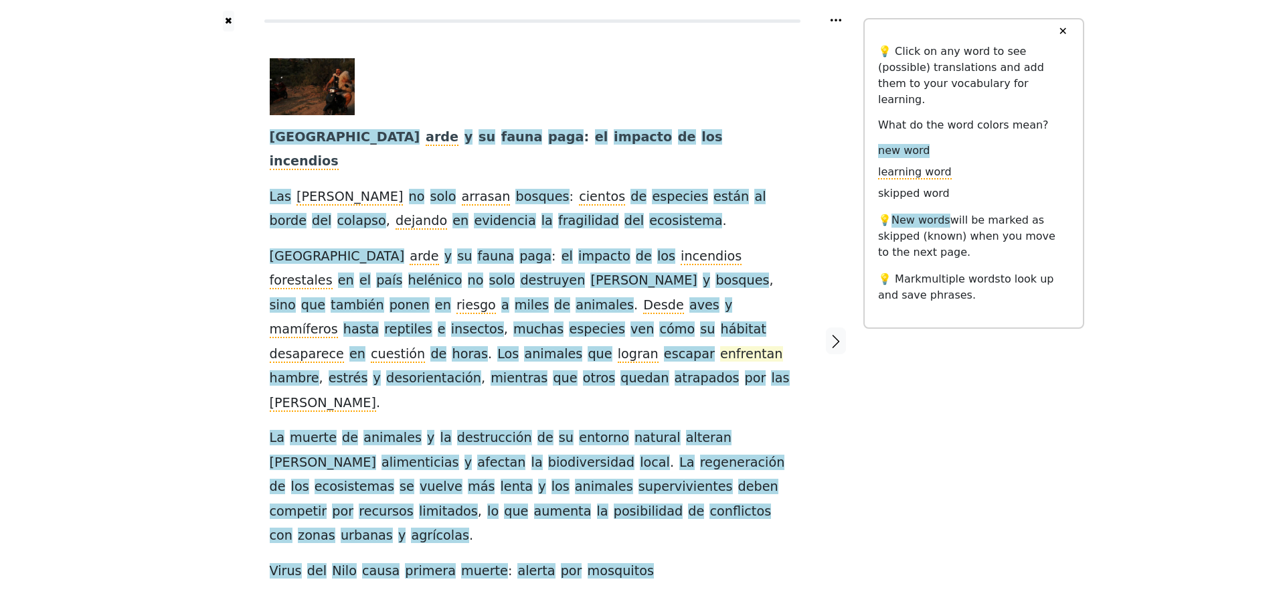
click at [720, 346] on span "enfrentan" at bounding box center [751, 354] width 63 height 17
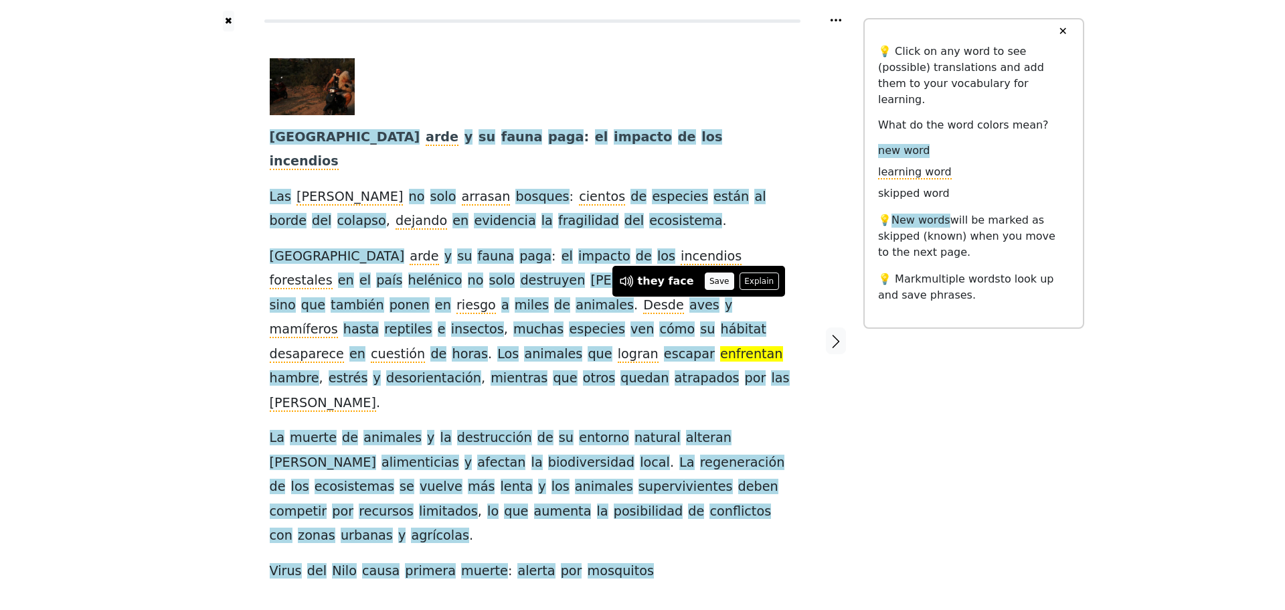
click at [706, 283] on button "Save" at bounding box center [719, 280] width 29 height 17
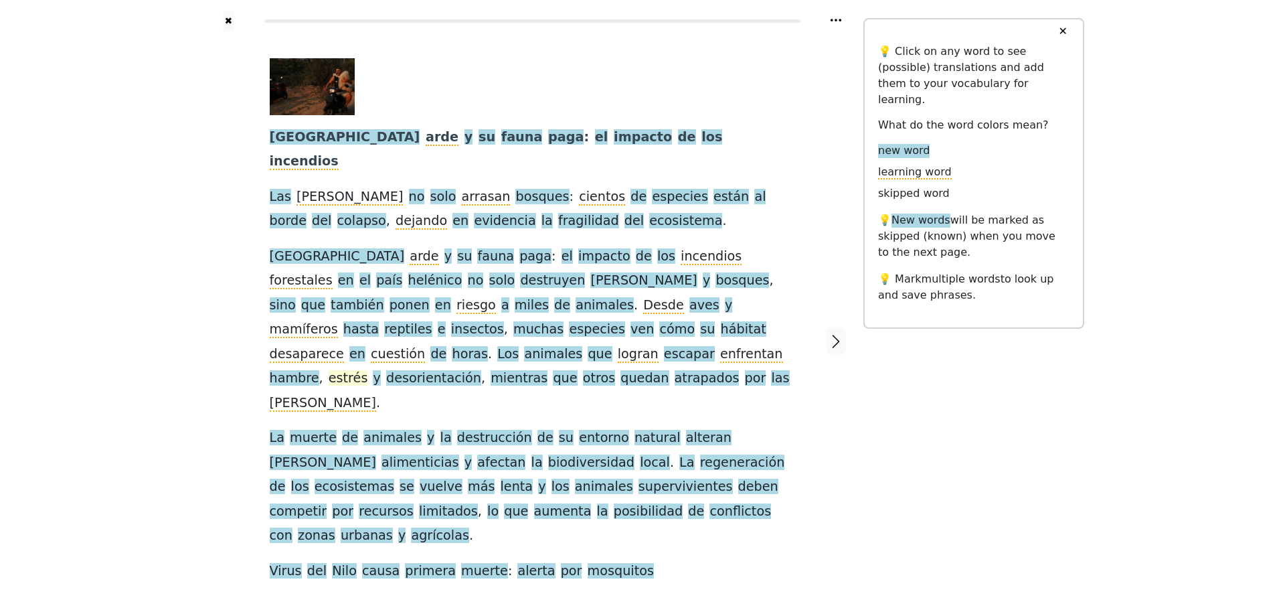
click at [329, 370] on span "estrés" at bounding box center [348, 378] width 39 height 17
click at [290, 306] on button "Save" at bounding box center [304, 304] width 29 height 17
click at [579, 430] on span "entorno" at bounding box center [604, 438] width 50 height 17
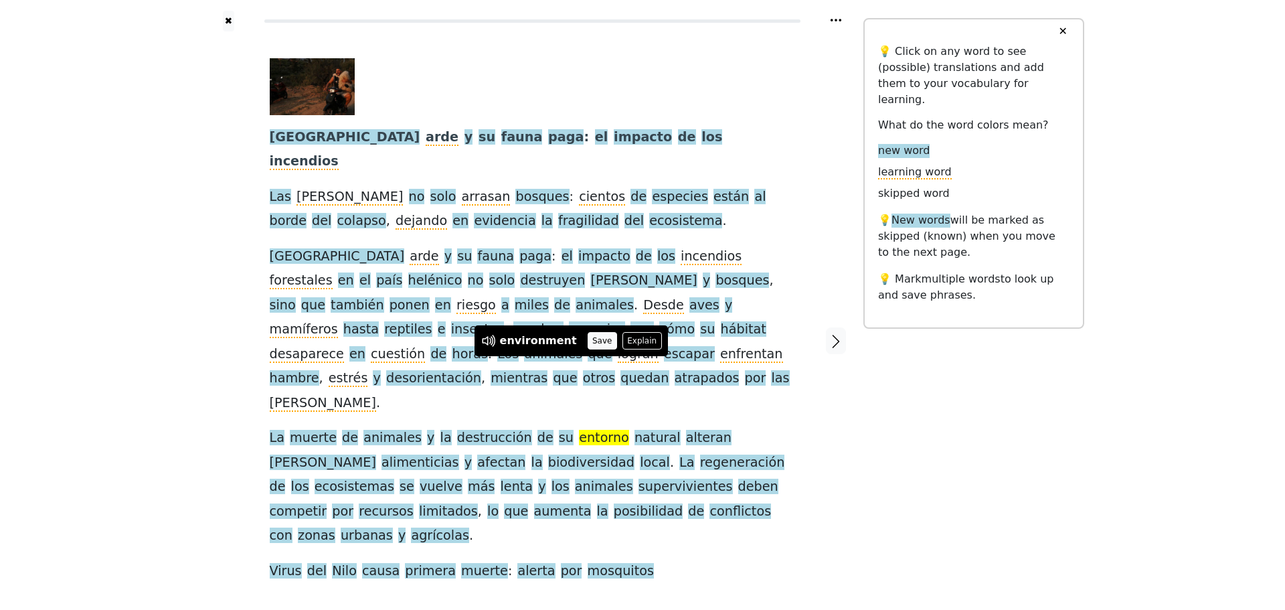
click at [588, 341] on button "Save" at bounding box center [602, 340] width 29 height 17
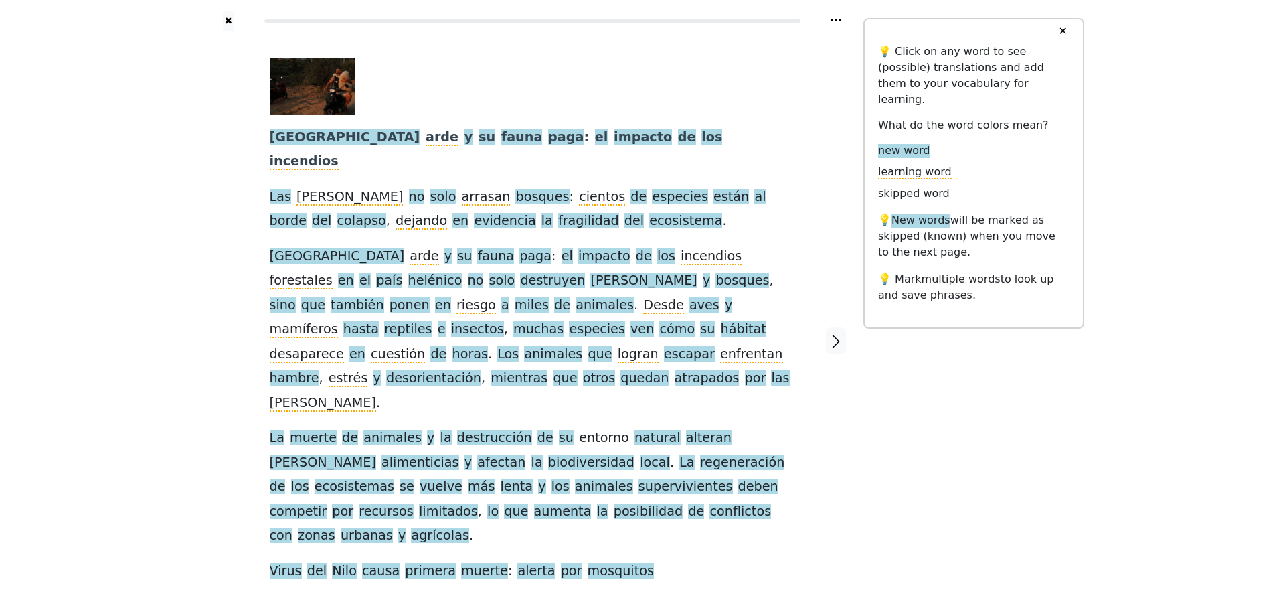
click at [582, 341] on div "Grecia arde y su fauna paga : el impacto de los incendios Las llamas no solo ar…" at bounding box center [532, 320] width 525 height 525
click at [686, 430] on span "alteran" at bounding box center [709, 438] width 46 height 17
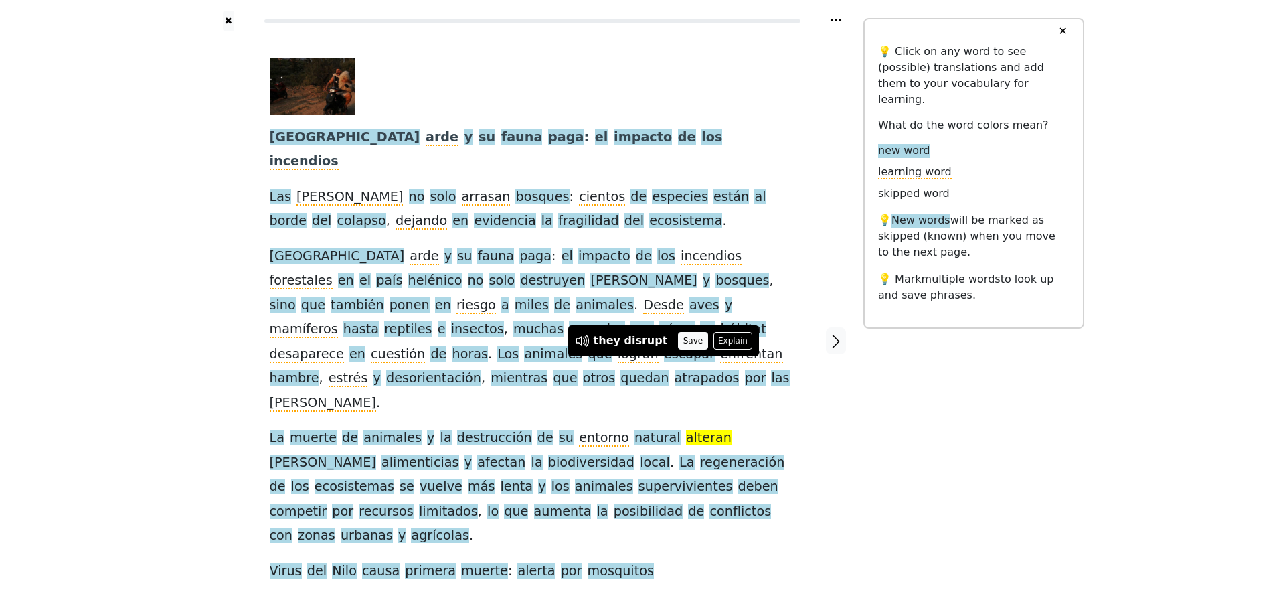
click at [678, 344] on button "Save" at bounding box center [692, 340] width 29 height 17
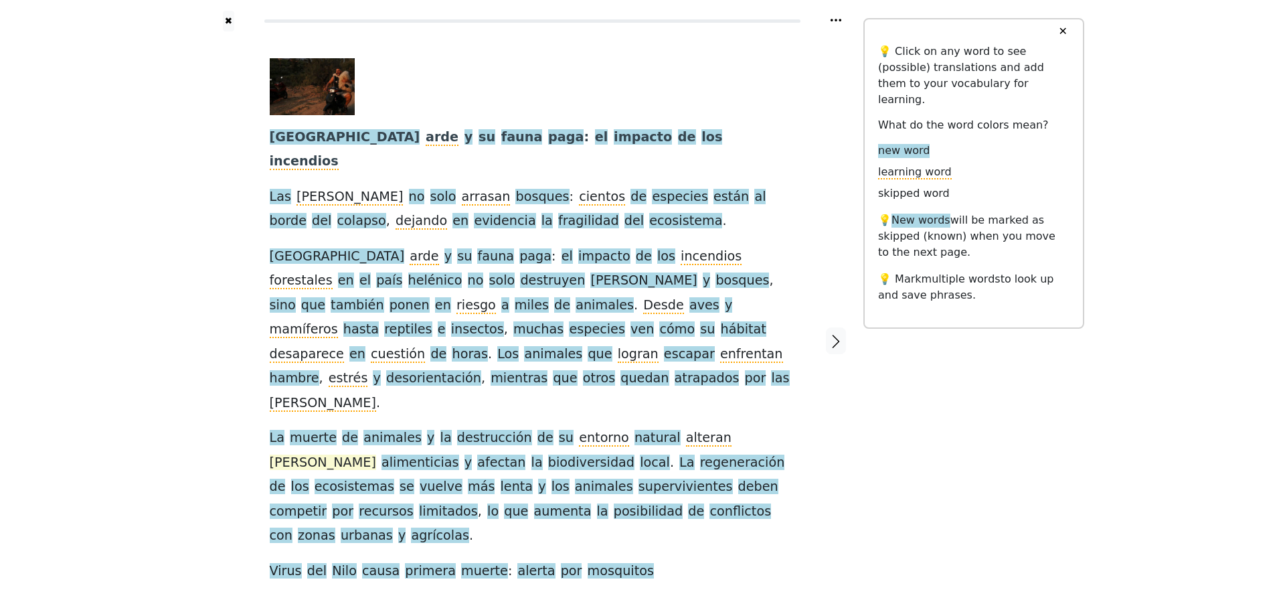
click at [376, 454] on span "cadenas" at bounding box center [323, 462] width 106 height 17
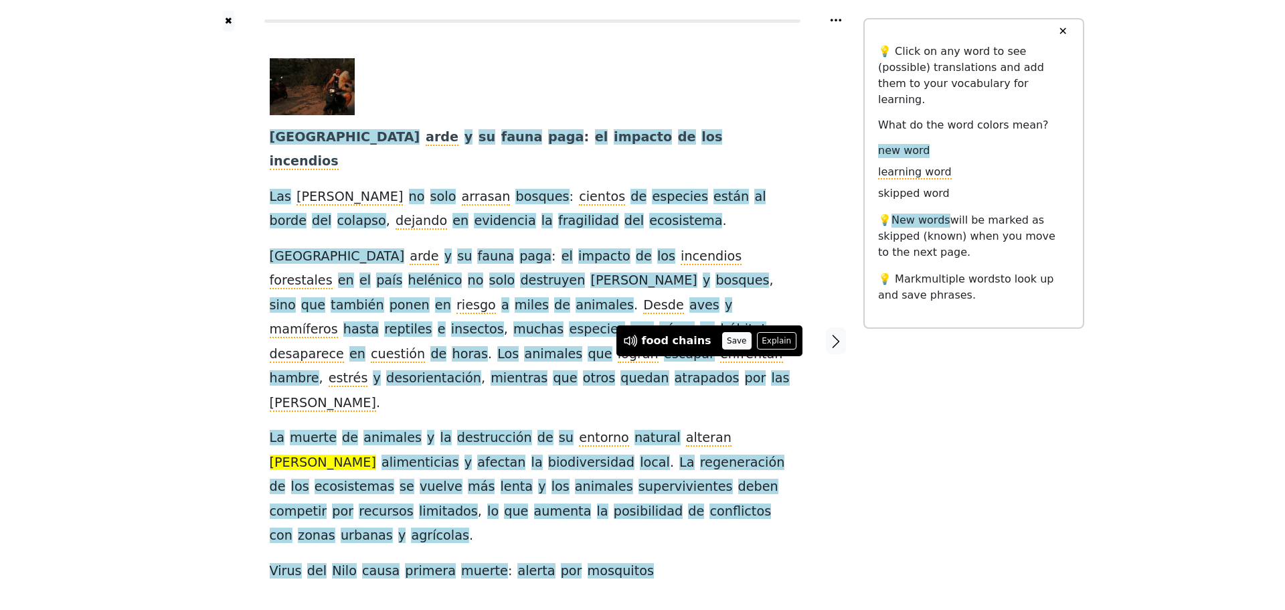
click at [722, 342] on button "Save" at bounding box center [736, 340] width 29 height 17
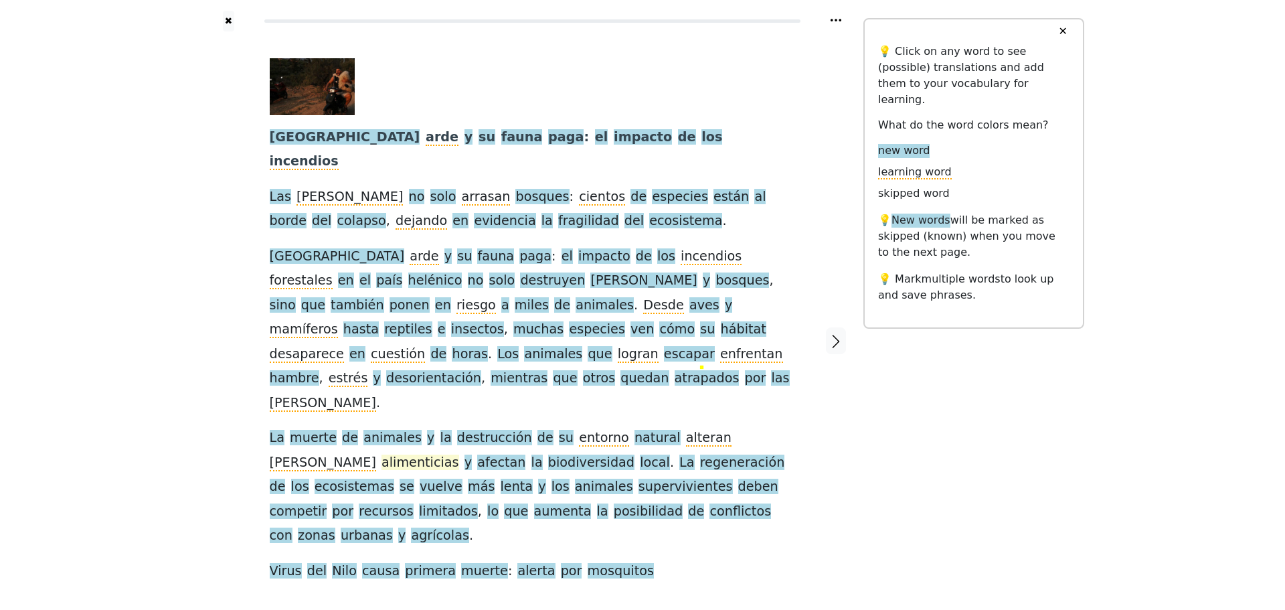
click at [459, 454] on span "alimenticias" at bounding box center [420, 462] width 78 height 17
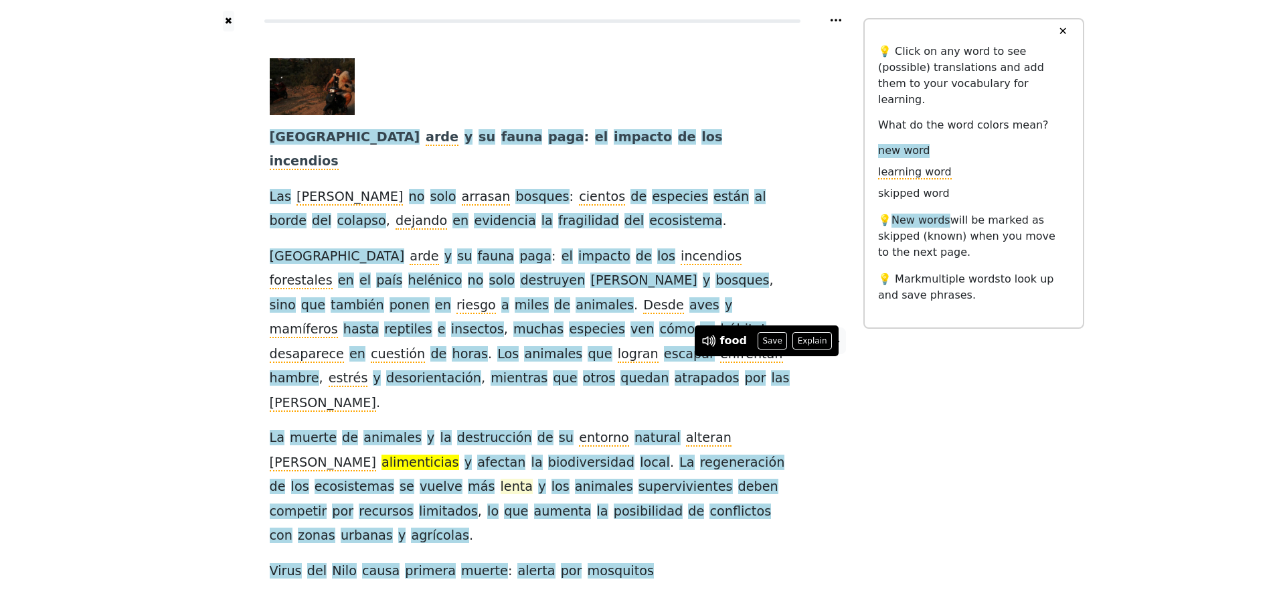
click at [533, 478] on span "lenta" at bounding box center [517, 486] width 33 height 17
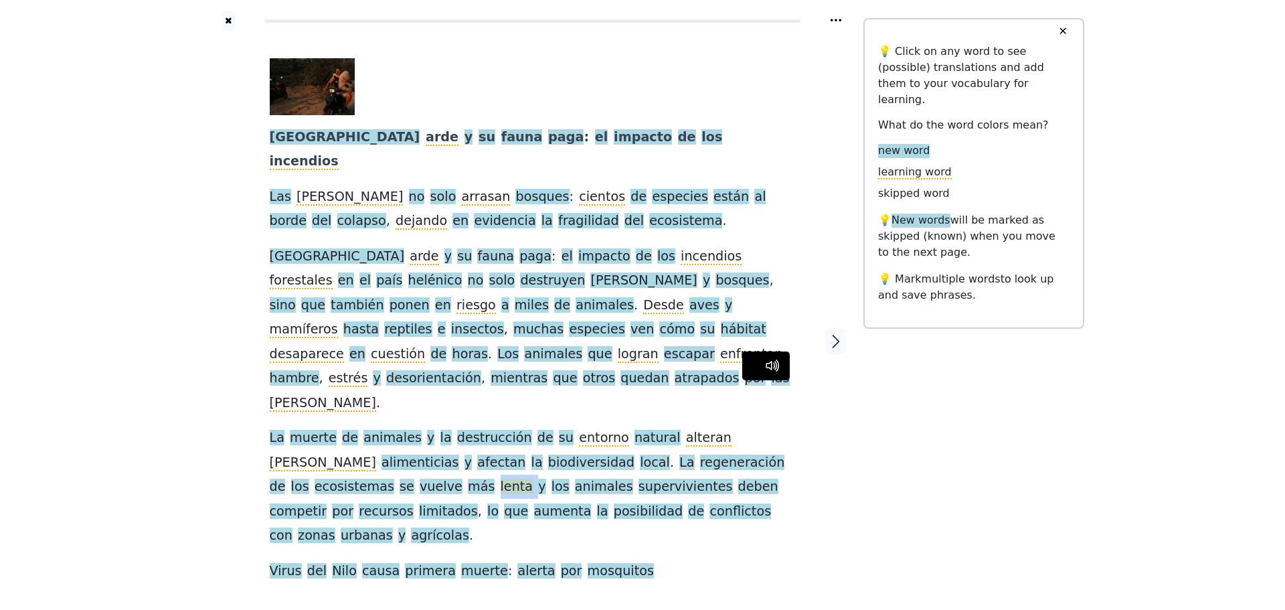
click at [533, 478] on span "lenta" at bounding box center [517, 486] width 33 height 17
click at [638, 478] on span "supervivientes" at bounding box center [685, 486] width 94 height 17
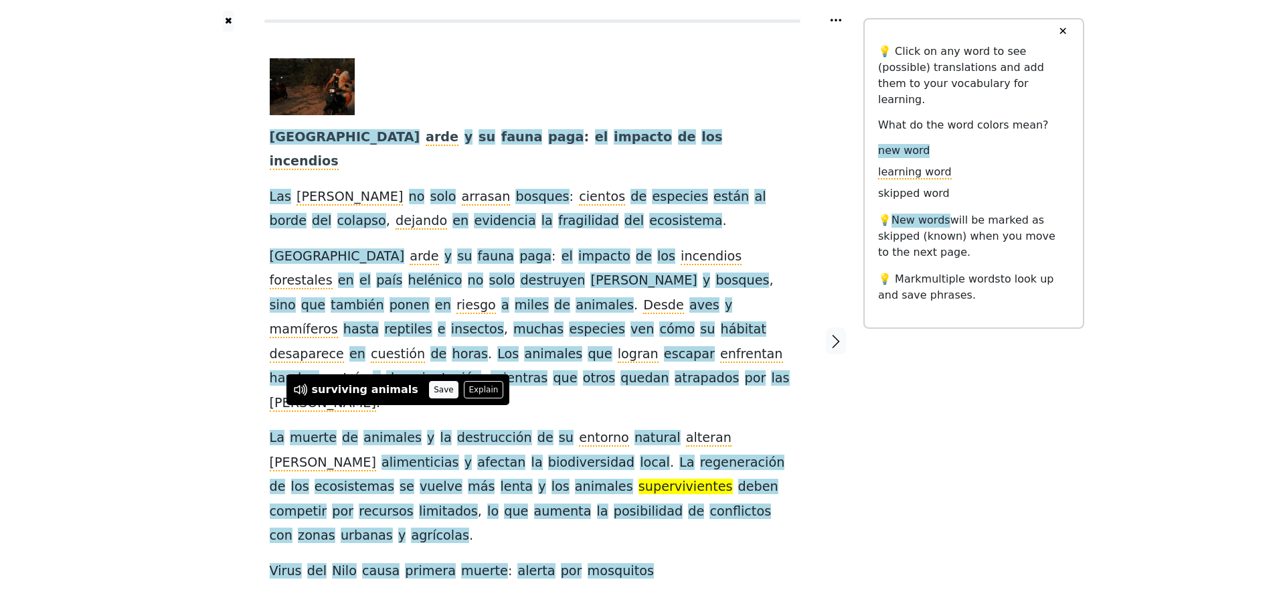
click at [429, 389] on button "Save" at bounding box center [443, 389] width 29 height 17
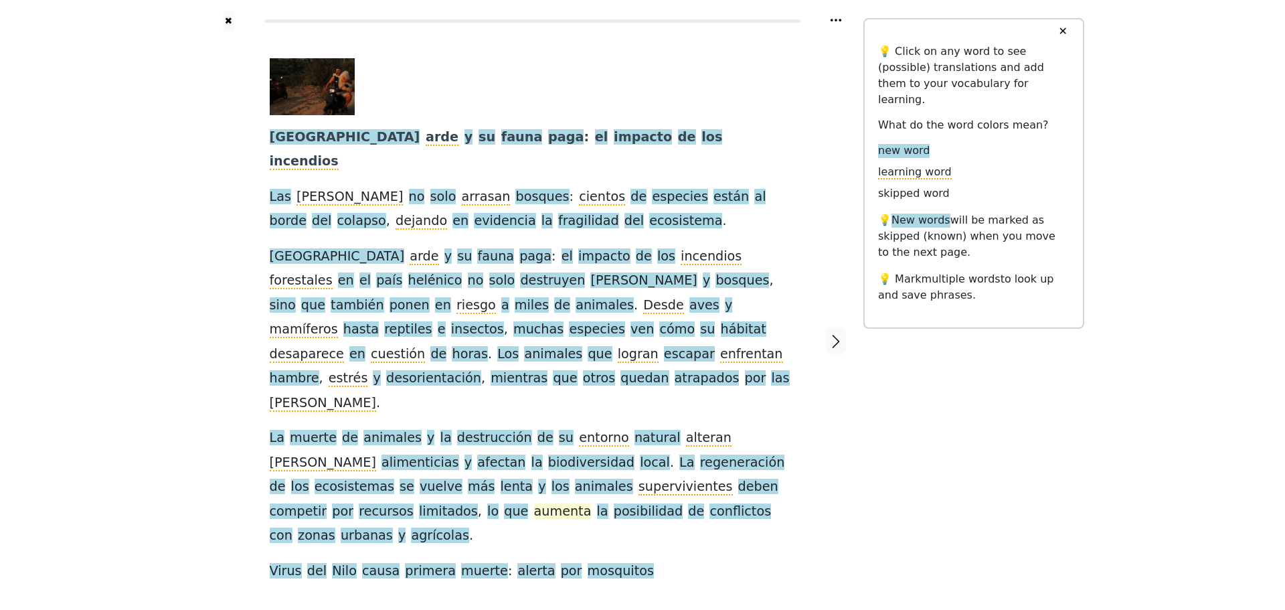
click at [592, 503] on span "aumenta" at bounding box center [563, 511] width 58 height 17
click at [750, 391] on button "Save" at bounding box center [759, 389] width 29 height 17
click at [333, 563] on span "Nilo" at bounding box center [344, 571] width 25 height 17
click at [517, 563] on span "alerta" at bounding box center [535, 571] width 37 height 17
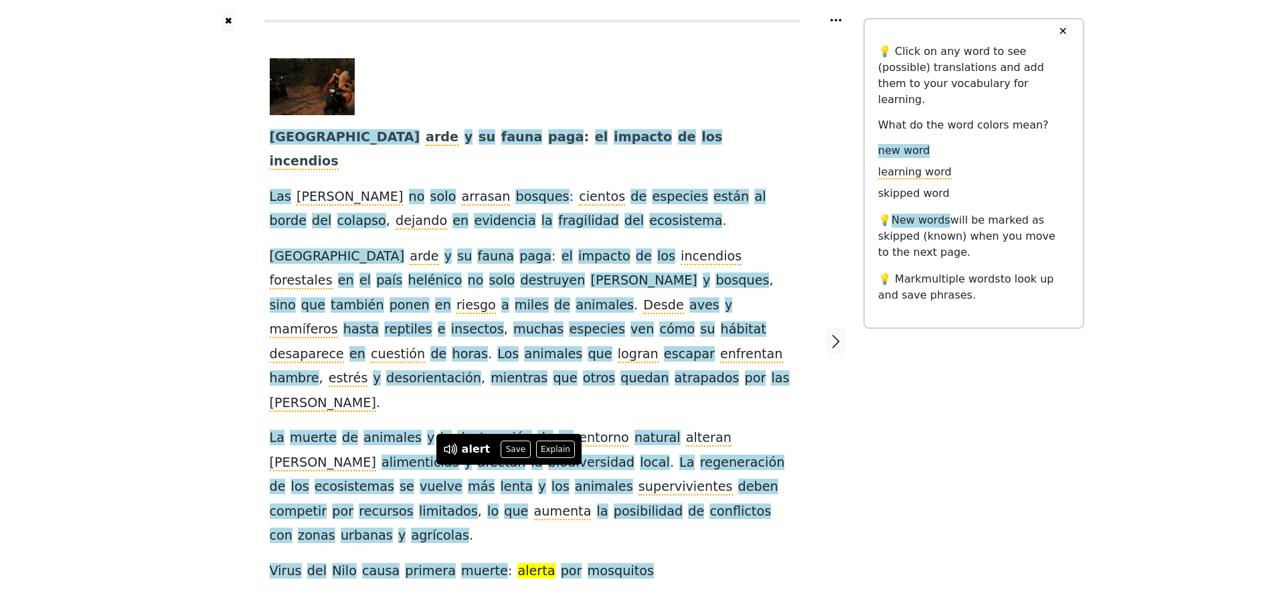
click at [693, 459] on div "Grecia arde y su fauna paga : el impacto de los incendios Las llamas no solo ar…" at bounding box center [532, 320] width 525 height 525
click at [694, 459] on div "Grecia arde y su fauna paga : el impacto de los incendios Las llamas no solo ar…" at bounding box center [532, 320] width 525 height 525
click at [833, 333] on icon "button" at bounding box center [836, 341] width 16 height 16
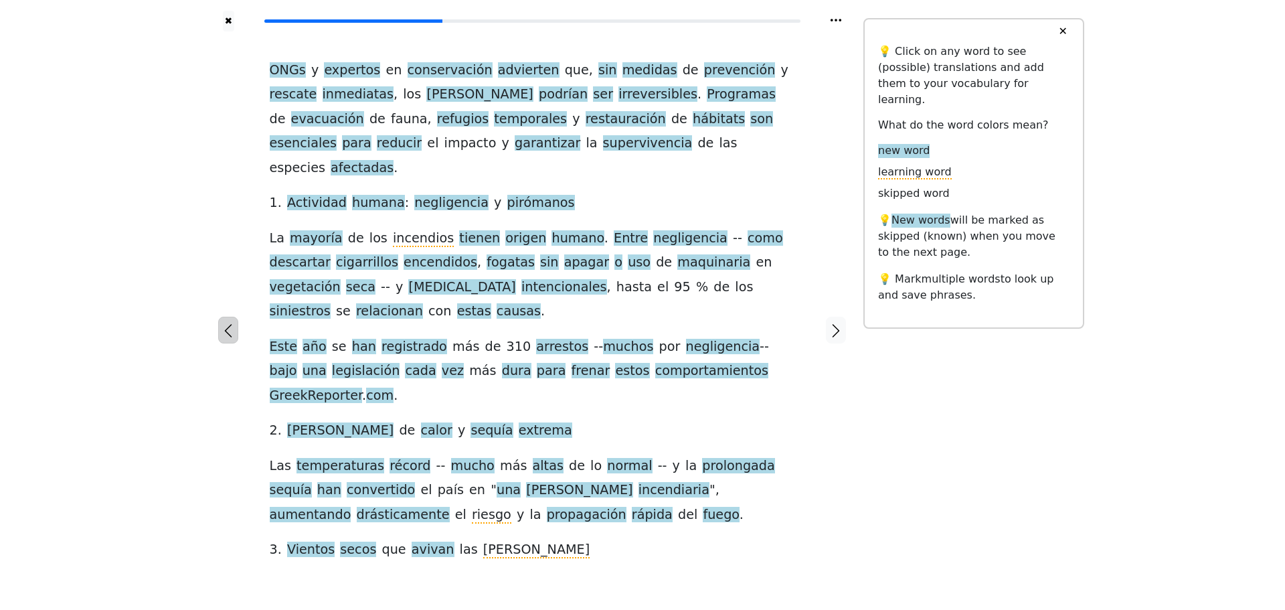
click at [227, 325] on icon "button" at bounding box center [228, 331] width 7 height 13
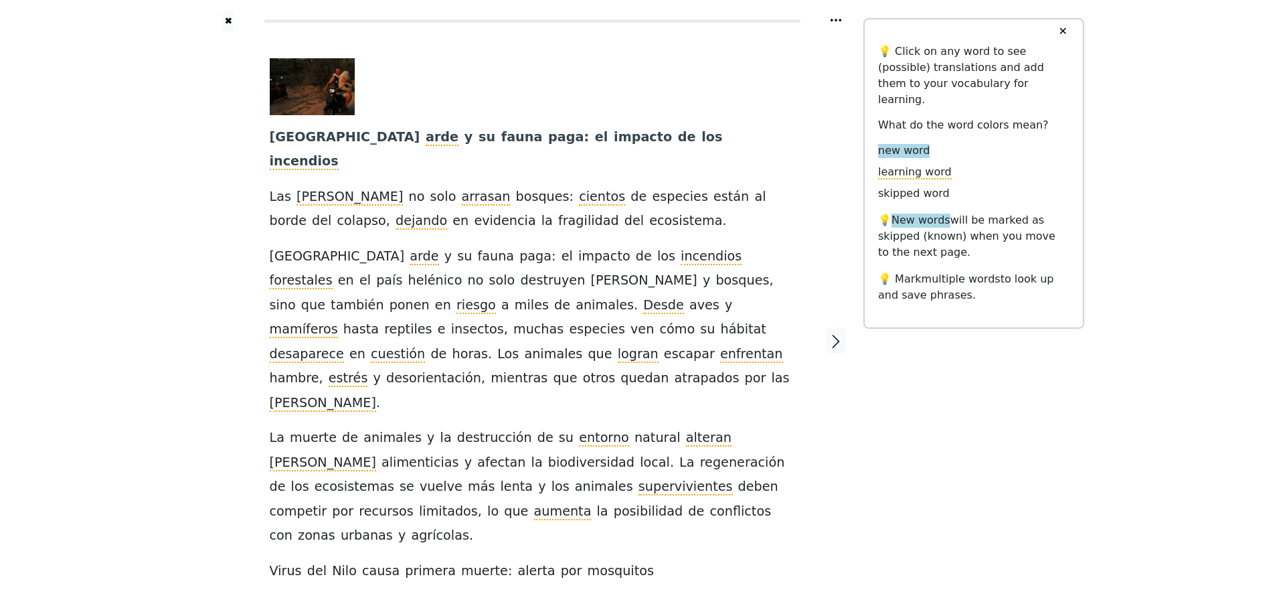
click at [930, 272] on p "💡 Mark multiple words to look up and save phrases." at bounding box center [973, 287] width 191 height 32
click at [835, 21] on icon at bounding box center [835, 20] width 11 height 3
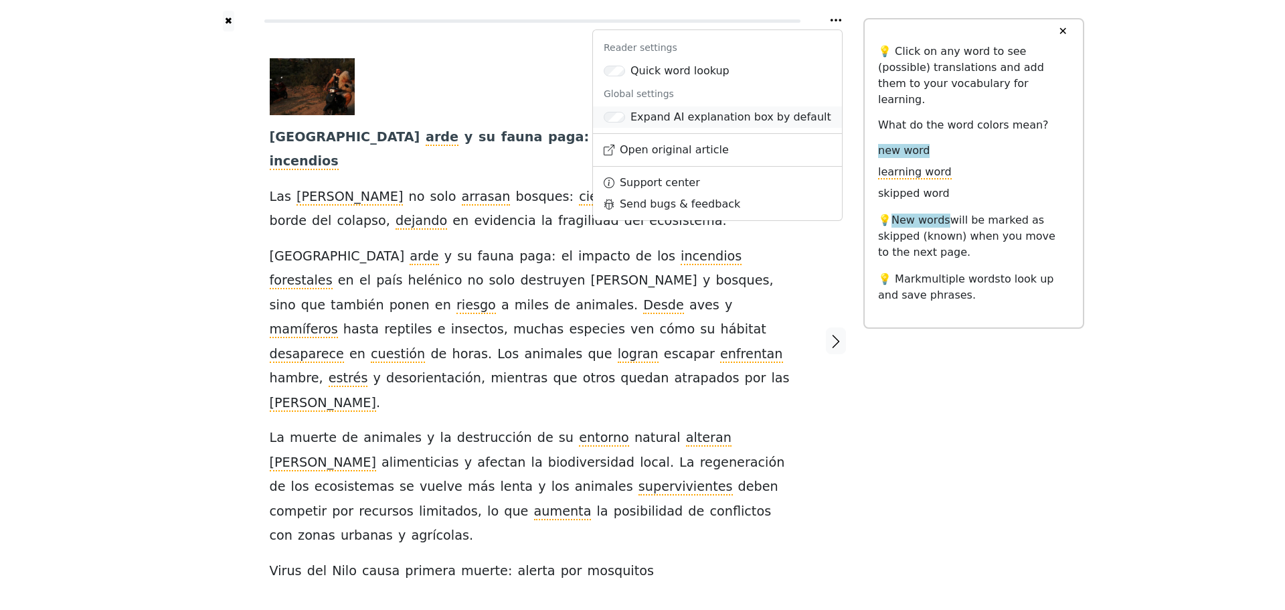
click at [731, 120] on div "Expand AI explanation box by default" at bounding box center [730, 117] width 201 height 16
click at [709, 149] on link "Open original article" at bounding box center [717, 149] width 249 height 21
click at [687, 183] on link "Support center" at bounding box center [717, 182] width 249 height 21
